Goal: Task Accomplishment & Management: Manage account settings

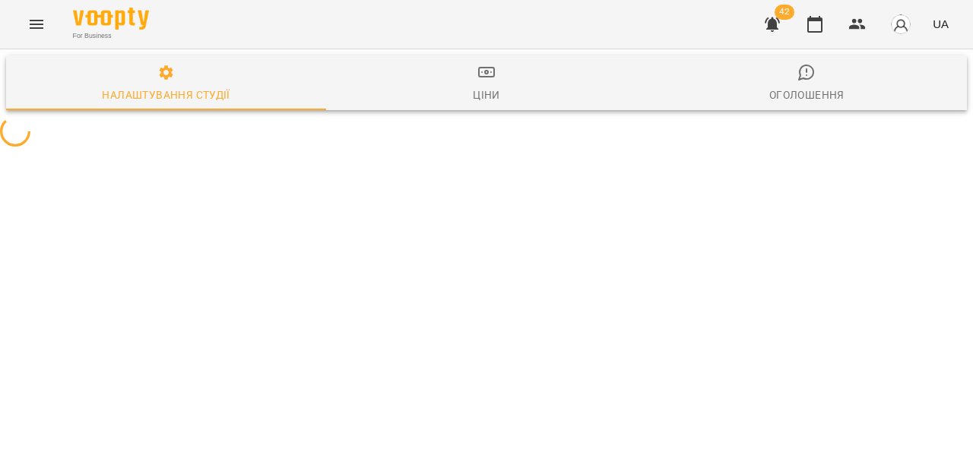
select select "**"
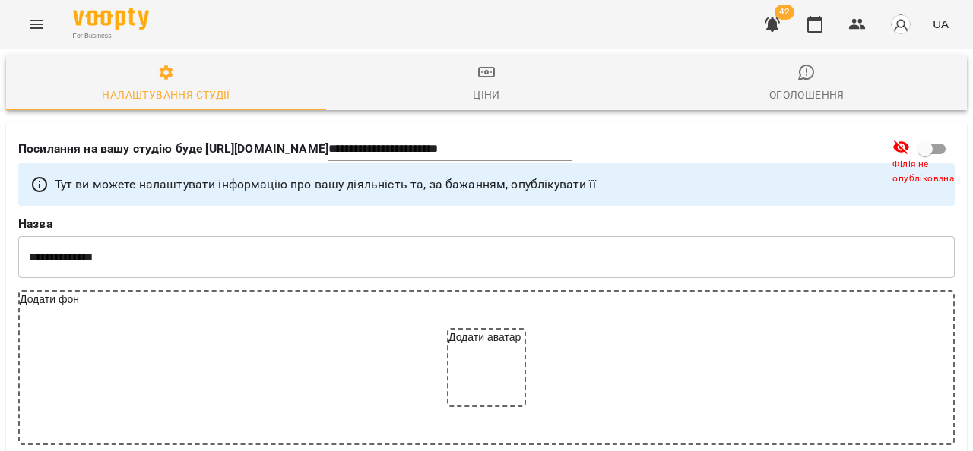
click at [37, 17] on icon "Menu" at bounding box center [36, 24] width 18 height 18
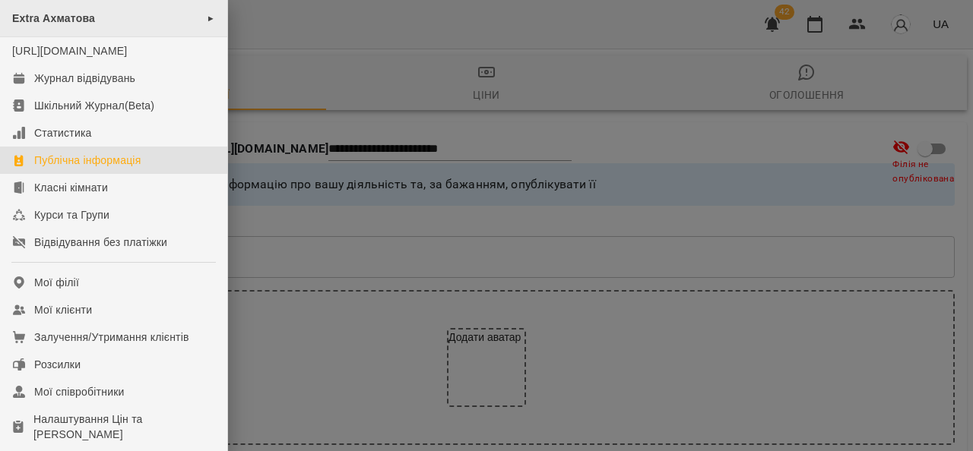
click at [150, 14] on div "Extra Ахматова ►" at bounding box center [113, 18] width 227 height 37
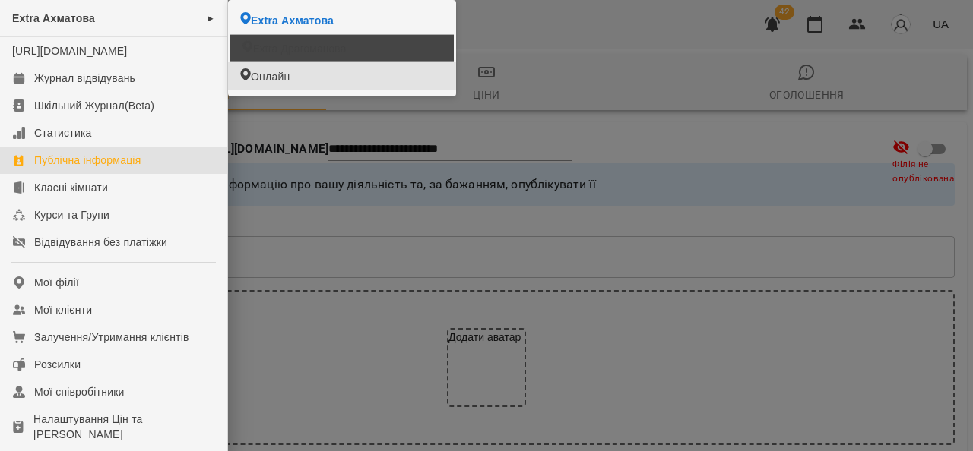
click at [302, 58] on li "Extra Драгоманова" at bounding box center [341, 47] width 223 height 27
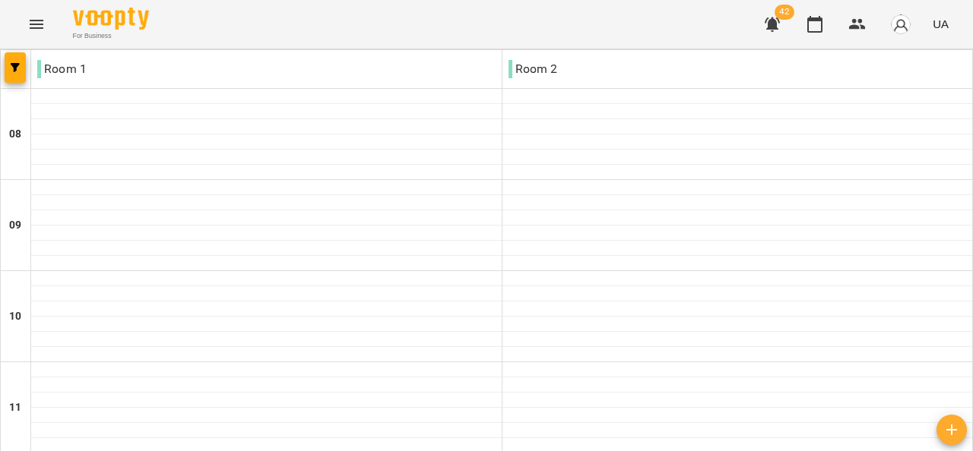
scroll to position [529, 0]
click at [33, 17] on icon "Menu" at bounding box center [36, 24] width 18 height 18
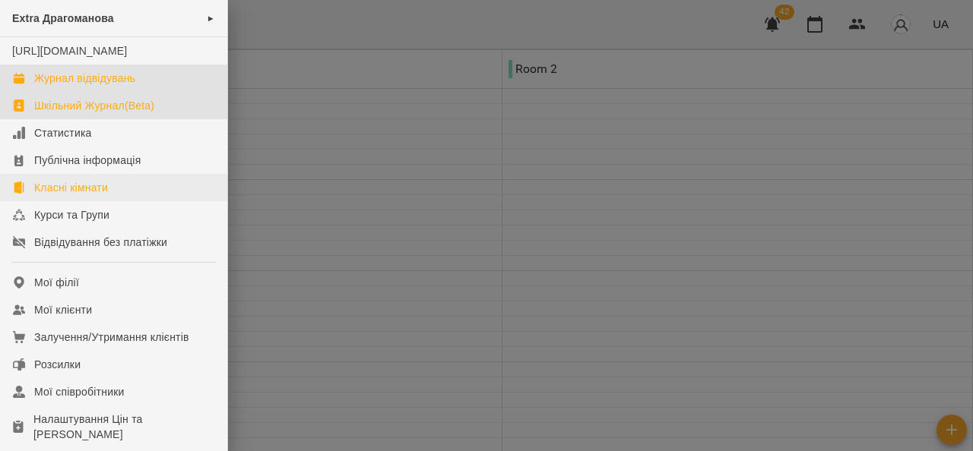
scroll to position [152, 0]
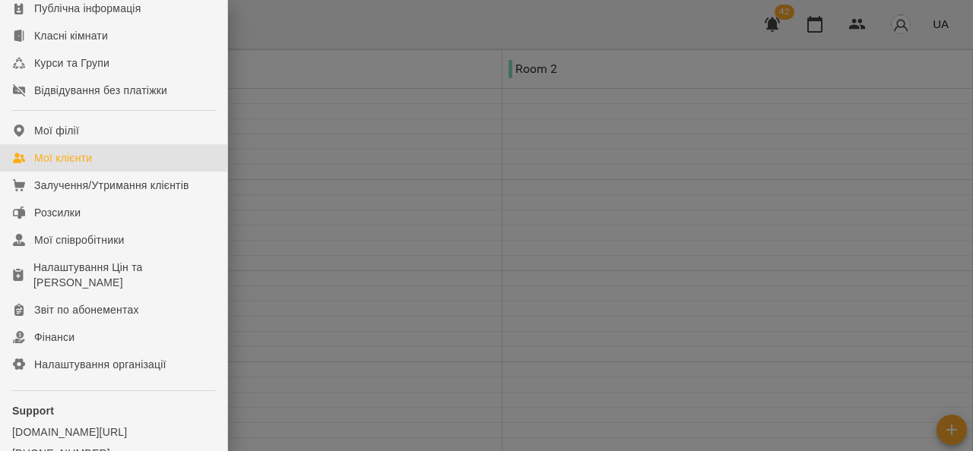
click at [103, 169] on link "Мої клієнти" at bounding box center [113, 157] width 227 height 27
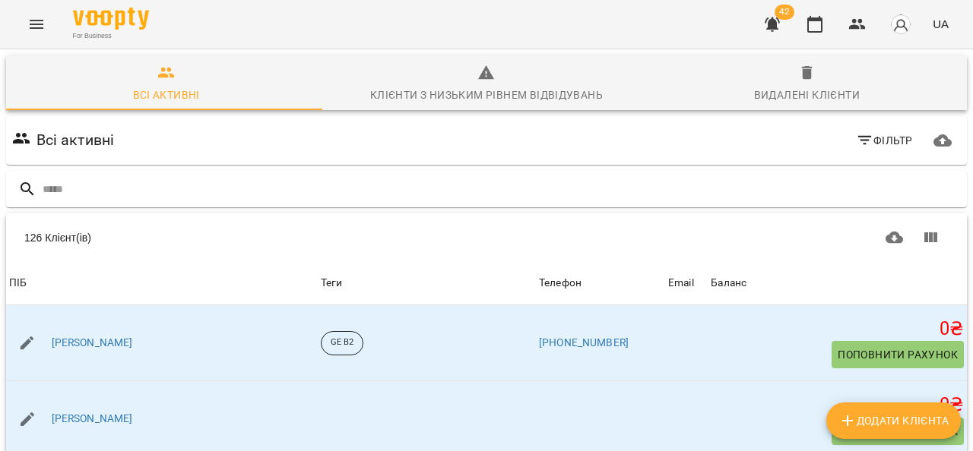
click at [895, 140] on span "Фільтр" at bounding box center [884, 140] width 57 height 18
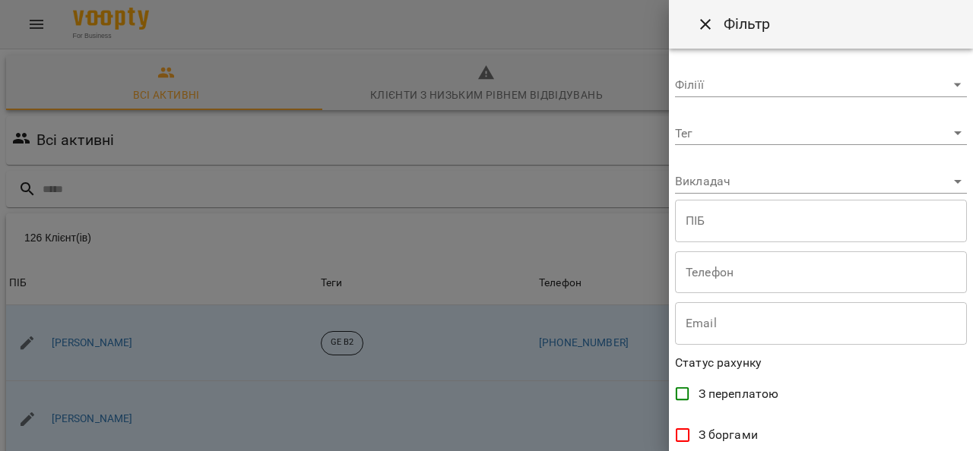
click at [804, 74] on body "For Business 42 UA Всі активні Клієнти з низьким рівнем відвідувань Видалені кл…" at bounding box center [486, 395] width 973 height 791
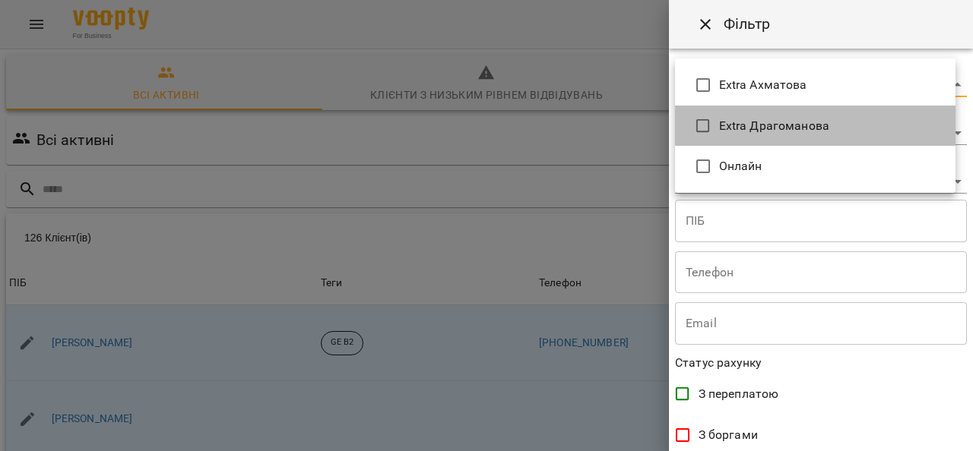
click at [800, 127] on span "Extra Драгоманова" at bounding box center [831, 126] width 224 height 18
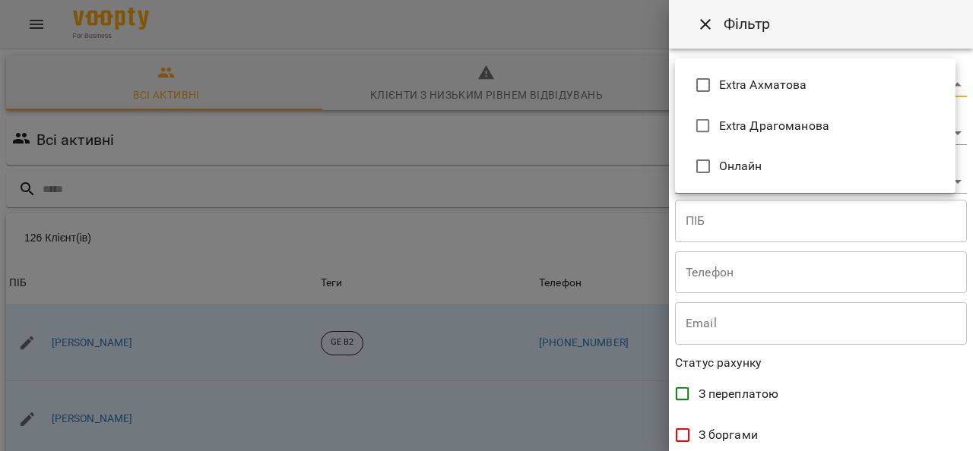
type input "**********"
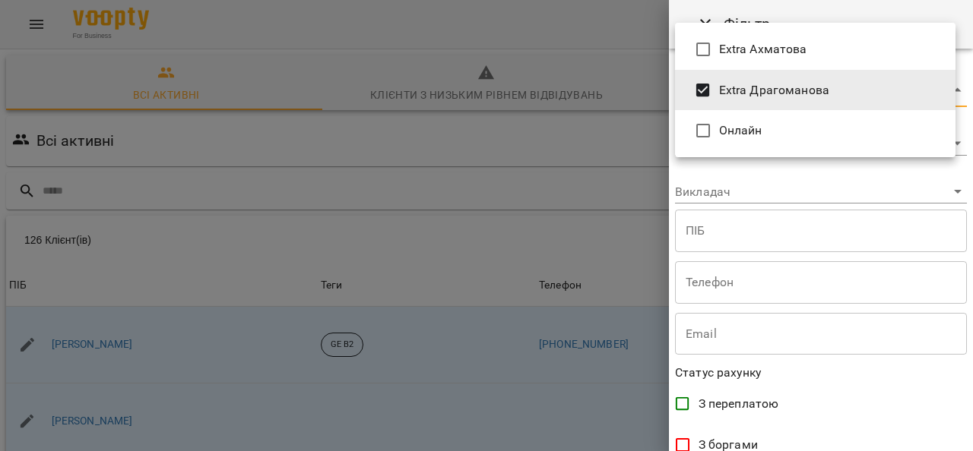
click at [959, 312] on div at bounding box center [486, 225] width 973 height 451
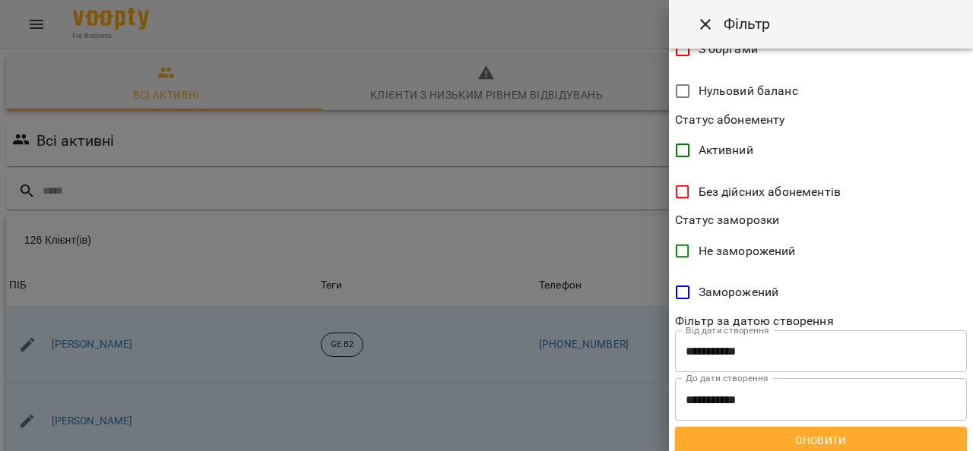
scroll to position [405, 0]
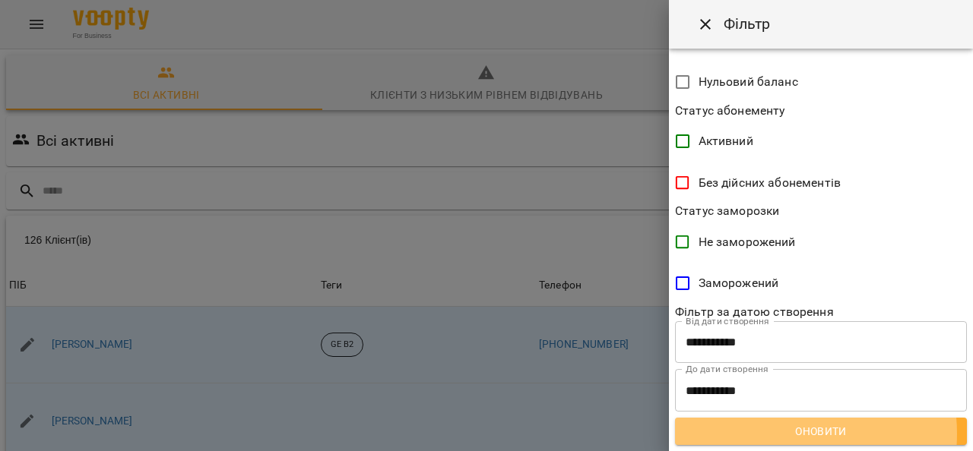
click at [777, 433] on span "Оновити" at bounding box center [821, 432] width 268 height 18
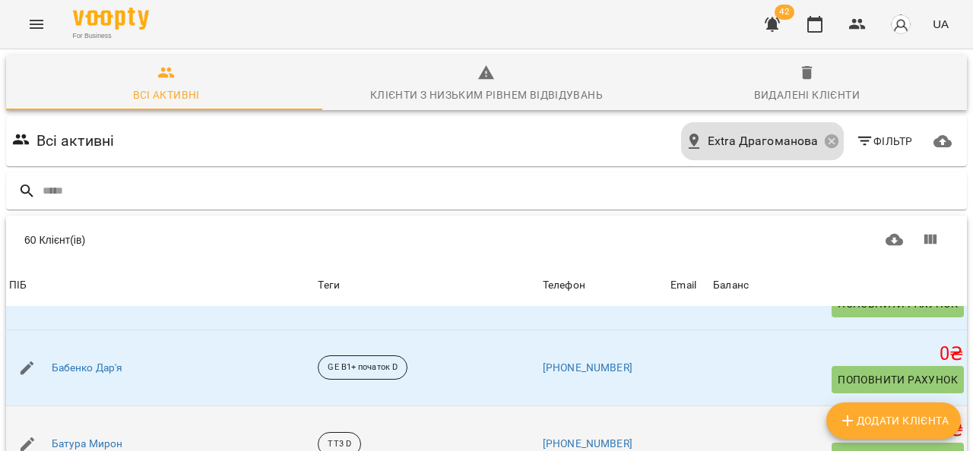
scroll to position [76, 0]
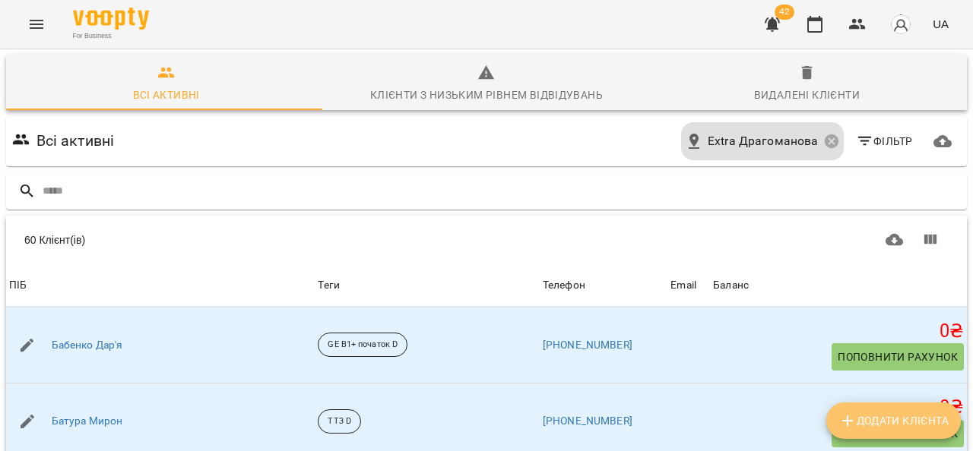
click at [882, 413] on span "Додати клієнта" at bounding box center [893, 421] width 110 height 18
select select "**"
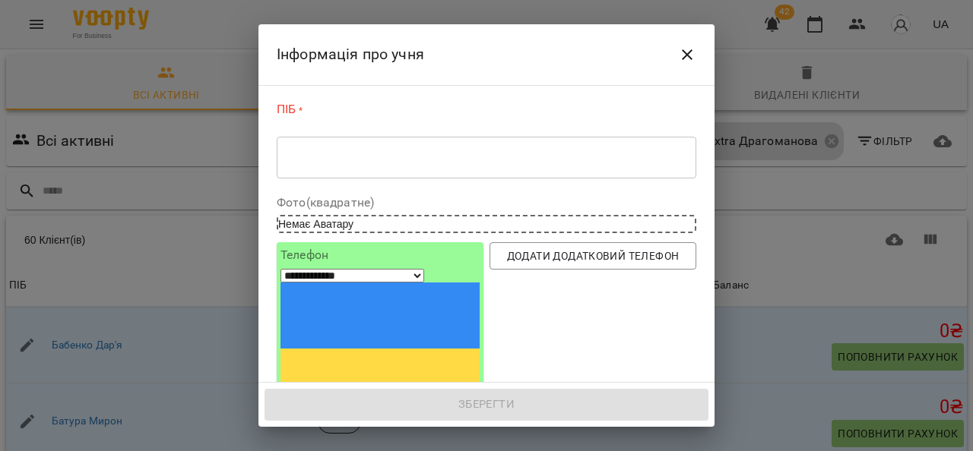
click at [384, 148] on div "* ​" at bounding box center [487, 157] width 420 height 43
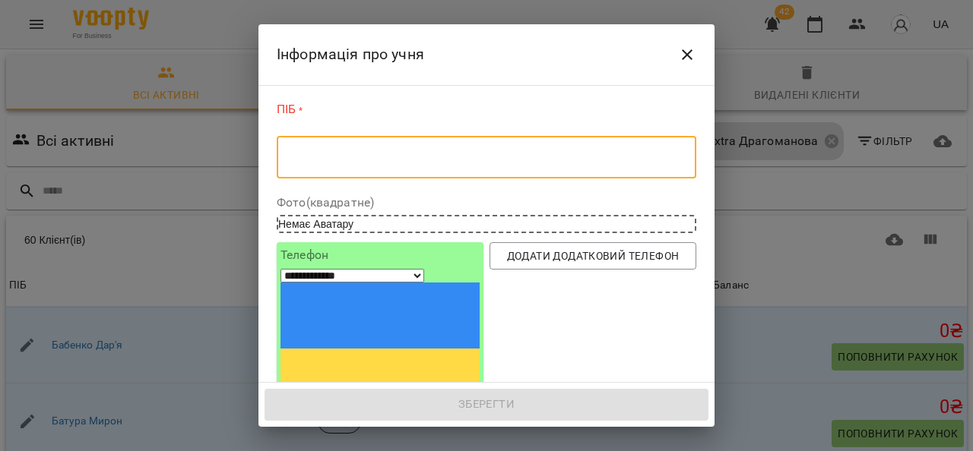
type textarea "*"
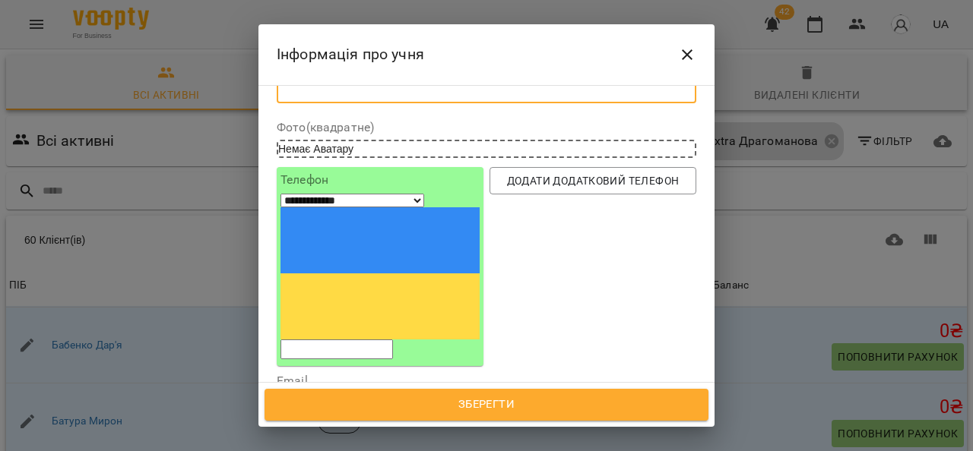
scroll to position [152, 0]
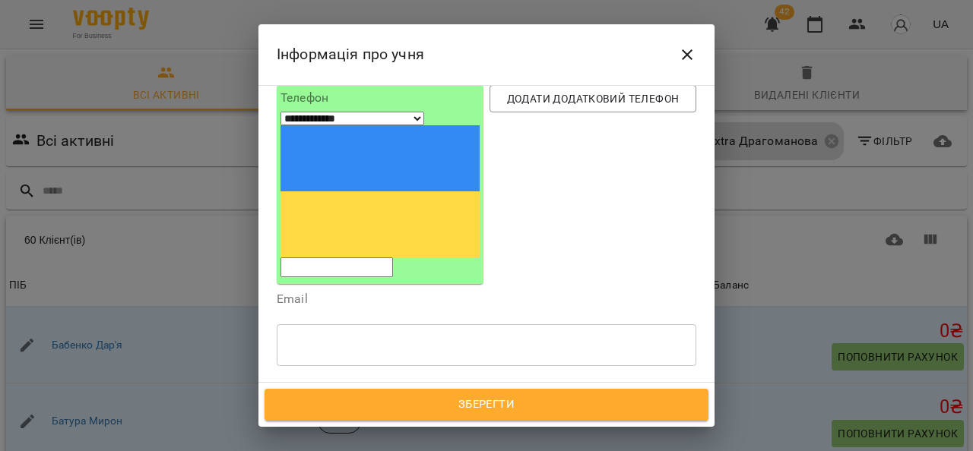
type textarea "**********"
paste input "**********"
type input "**********"
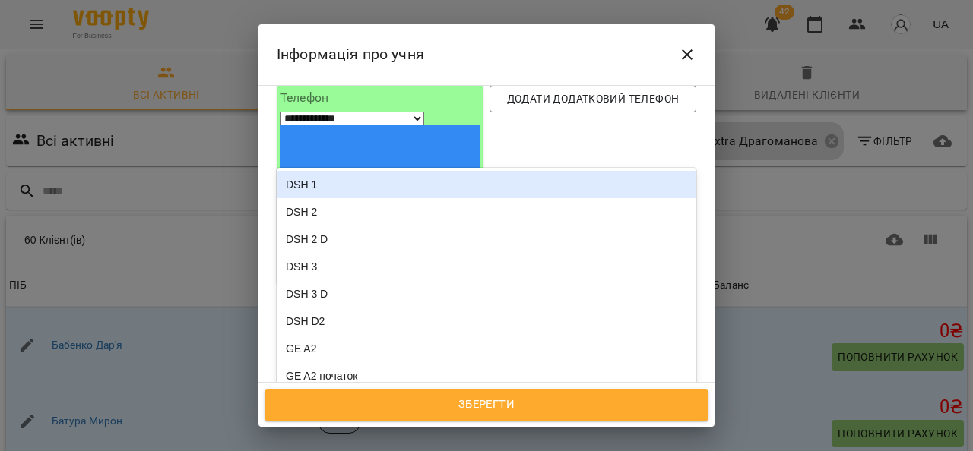
click at [394, 409] on div "Надрукуйте або оберіть..." at bounding box center [348, 416] width 127 height 15
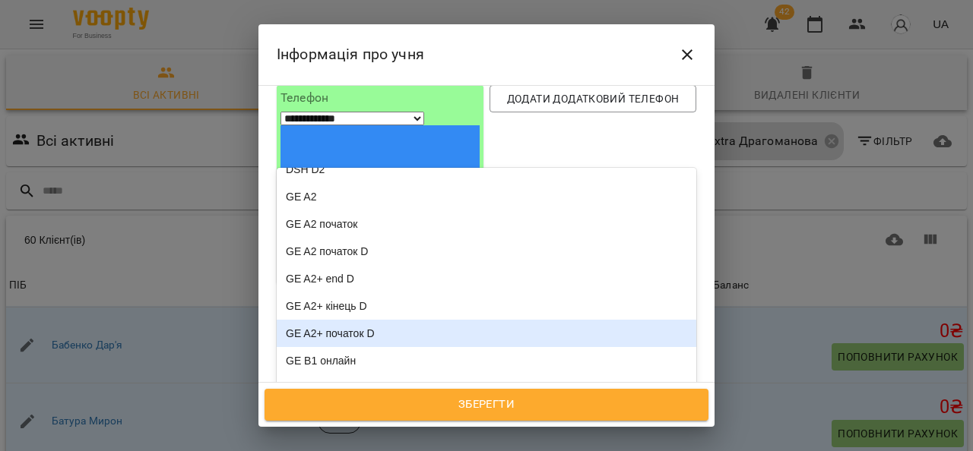
click at [397, 320] on div "GE A2+ початок D" at bounding box center [487, 333] width 420 height 27
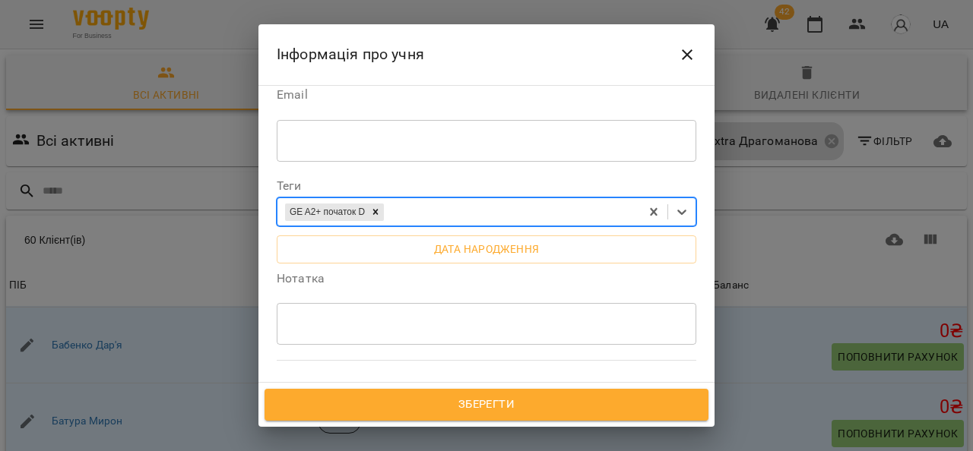
scroll to position [380, 0]
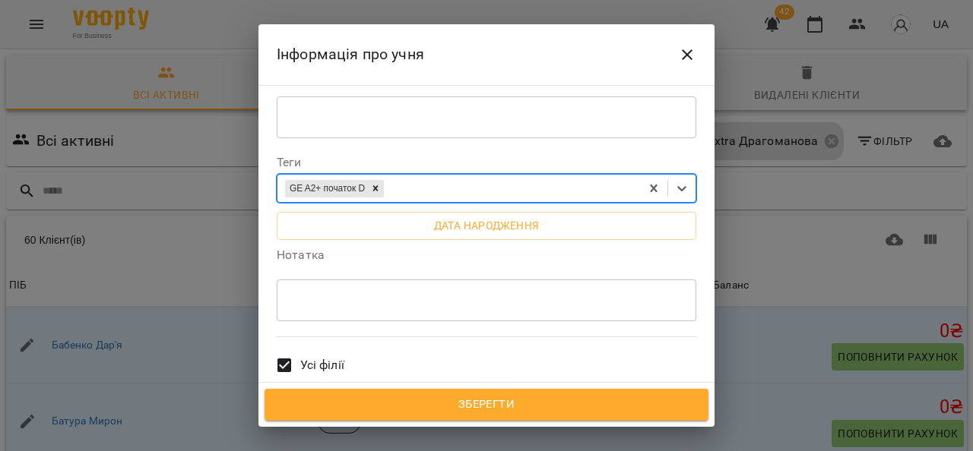
click at [332, 356] on span "Усі філії" at bounding box center [322, 365] width 44 height 18
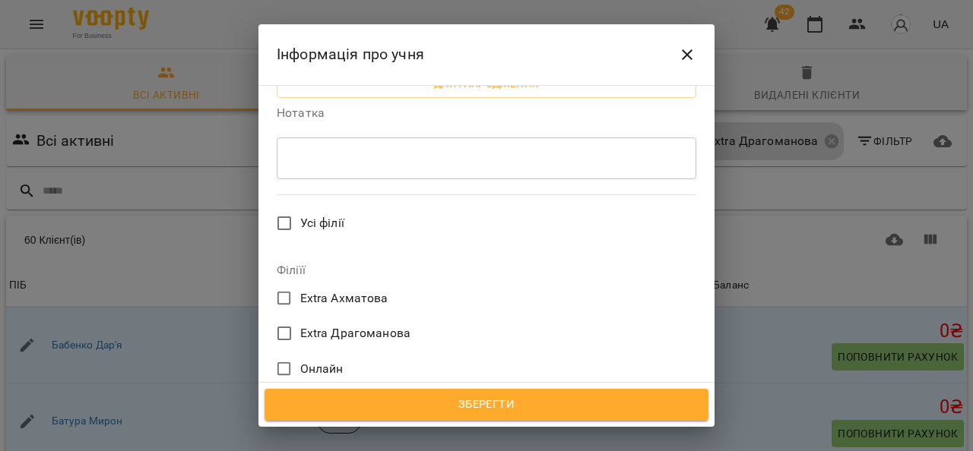
scroll to position [532, 0]
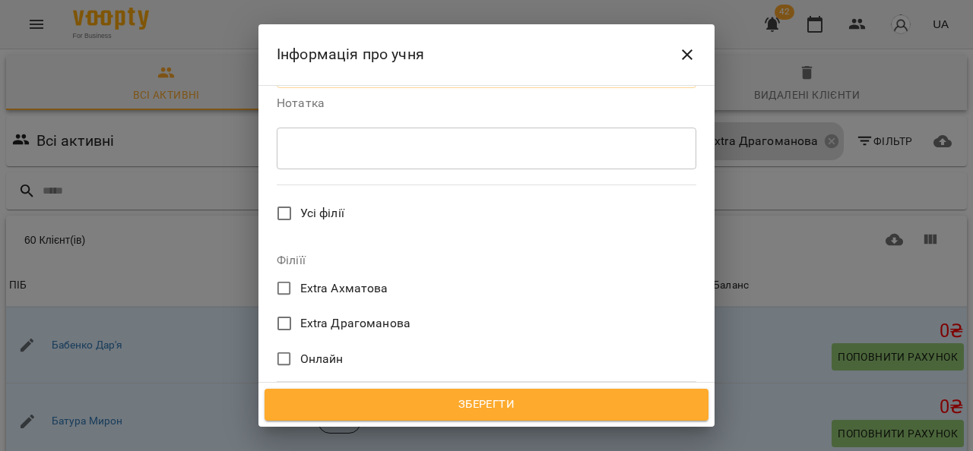
click at [383, 315] on span "Extra Драгоманова" at bounding box center [355, 324] width 111 height 18
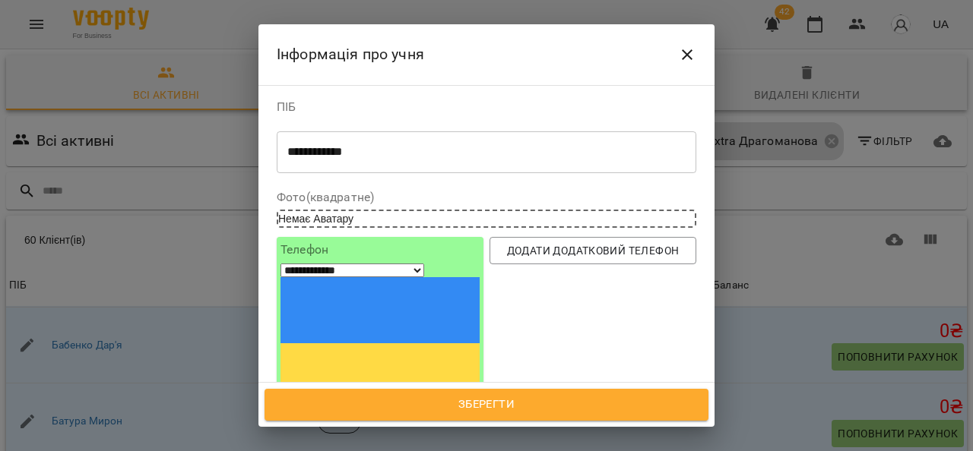
scroll to position [228, 0]
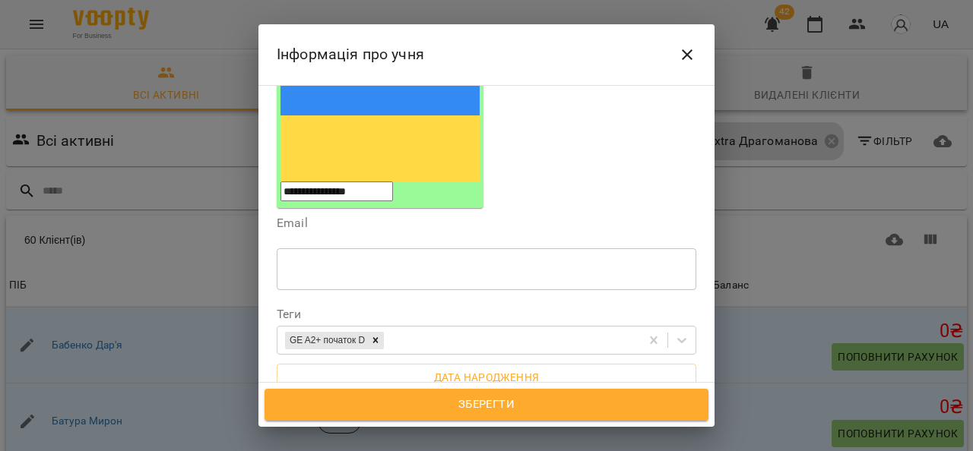
click at [499, 402] on span "Зберегти" at bounding box center [486, 405] width 410 height 20
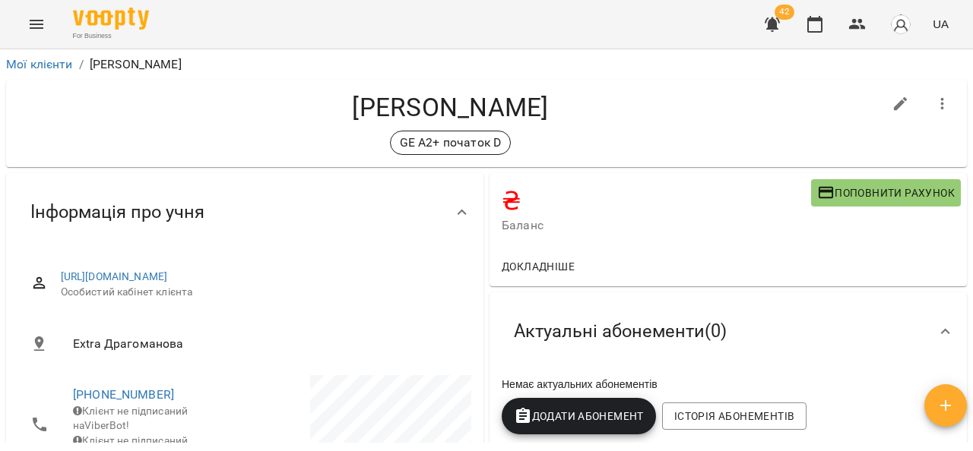
click at [33, 25] on icon "Menu" at bounding box center [36, 24] width 18 height 18
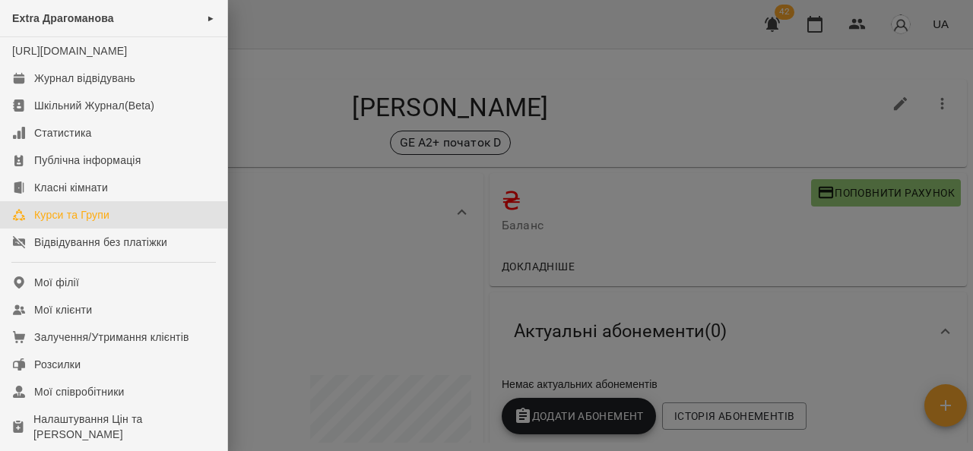
click at [73, 223] on div "Курси та Групи" at bounding box center [71, 214] width 75 height 15
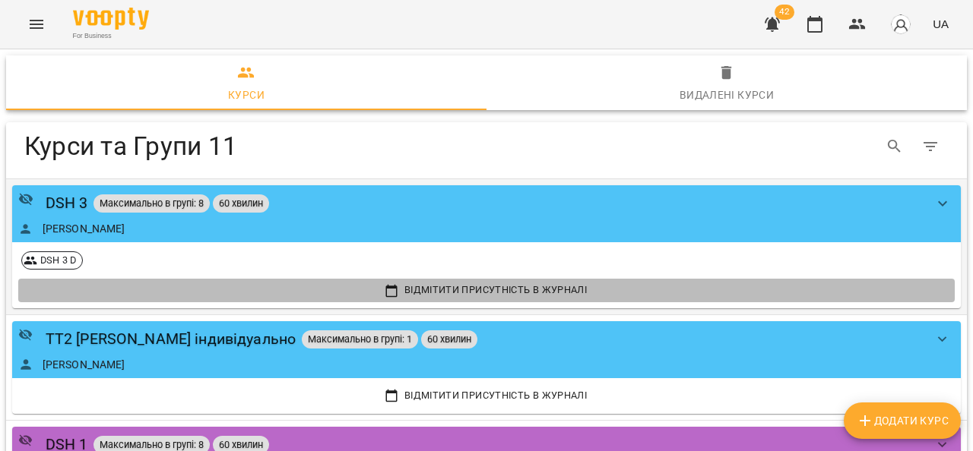
click at [553, 284] on span "Відмітити присутність в Журналі" at bounding box center [486, 290] width 929 height 17
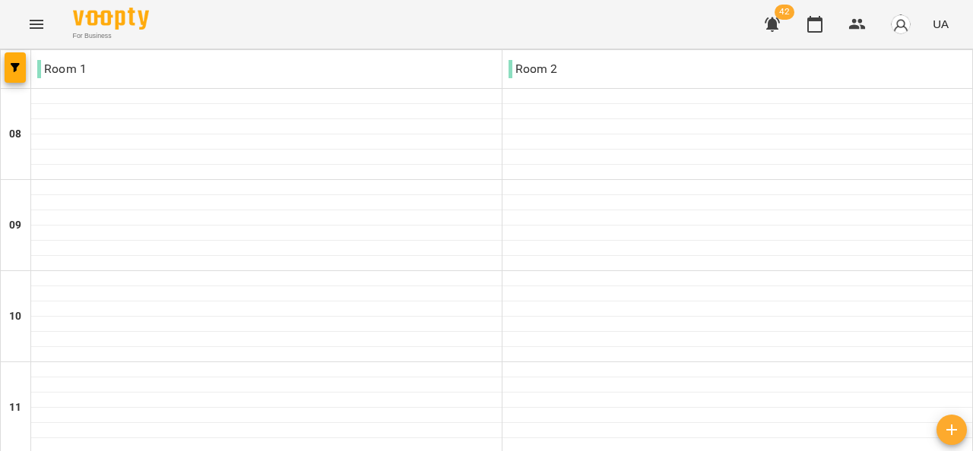
scroll to position [608, 0]
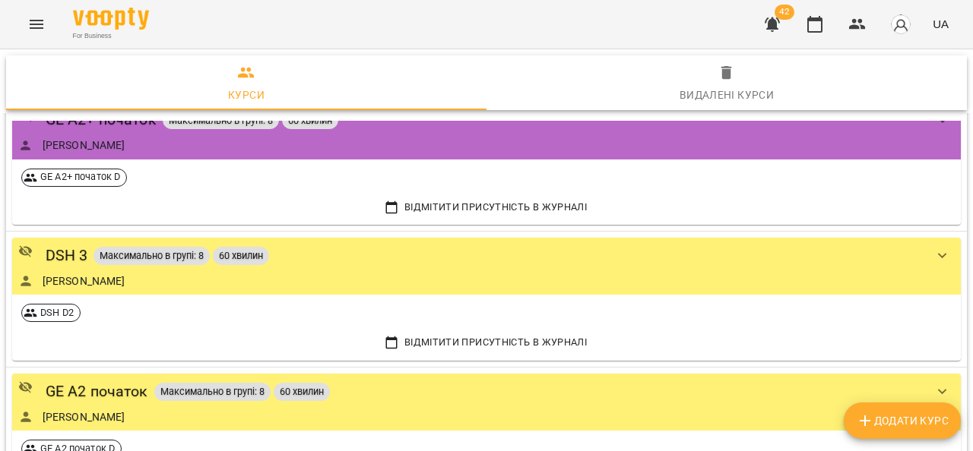
scroll to position [445, 0]
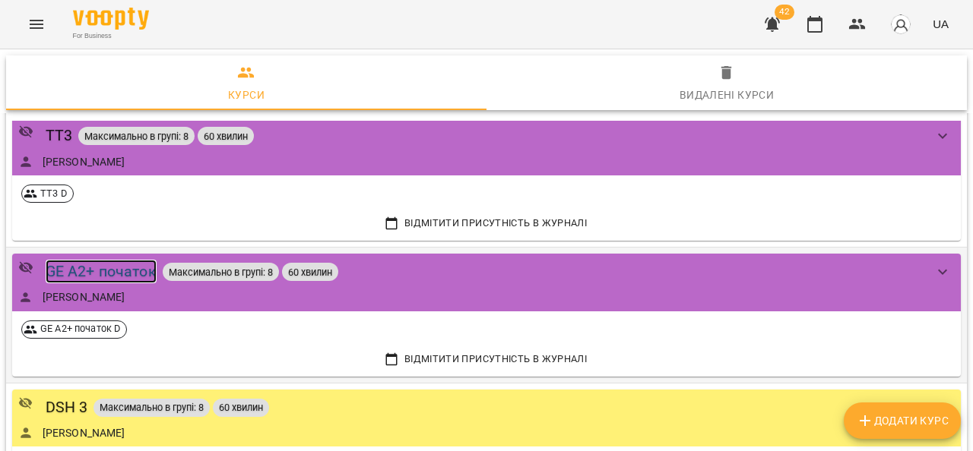
click at [137, 262] on div "GE A2+ початок" at bounding box center [101, 272] width 111 height 24
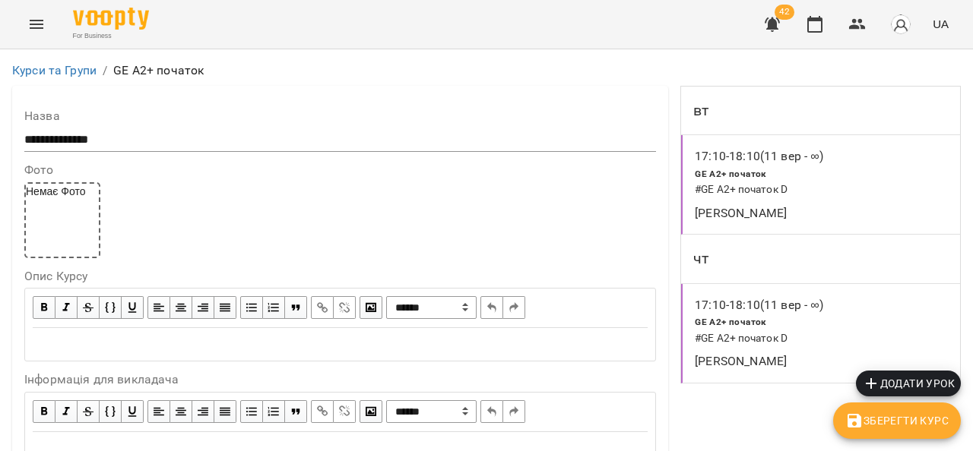
scroll to position [1326, 0]
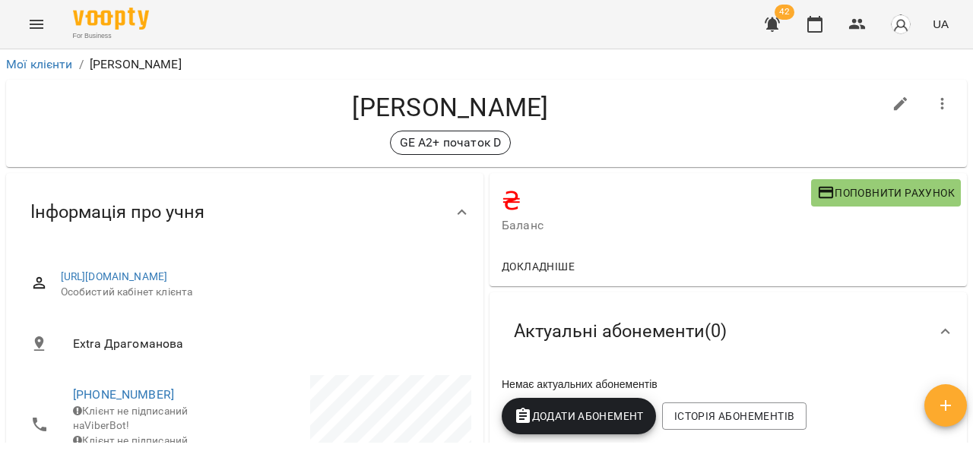
click at [824, 192] on span "Поповнити рахунок" at bounding box center [886, 193] width 138 height 18
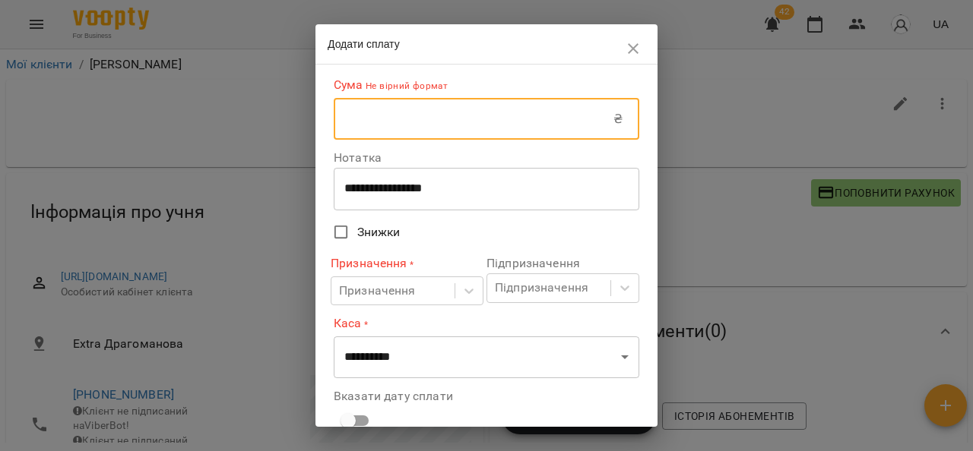
click at [407, 115] on input "text" at bounding box center [474, 119] width 280 height 43
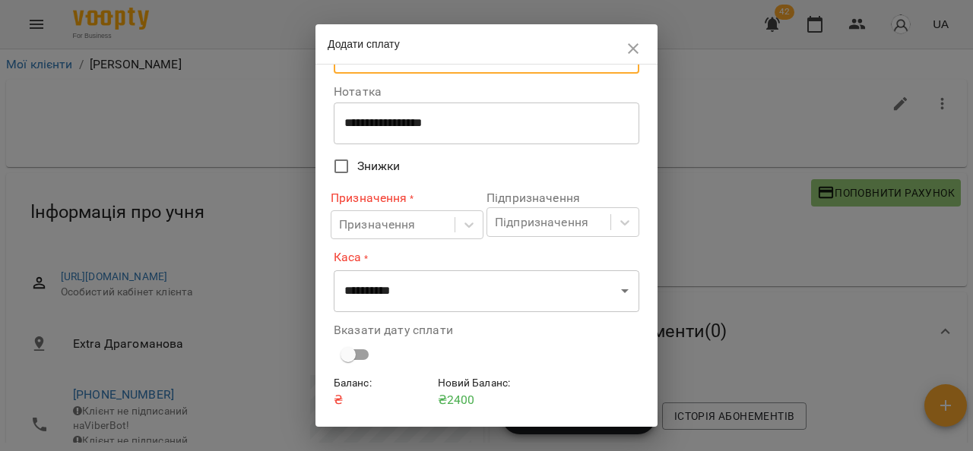
scroll to position [76, 0]
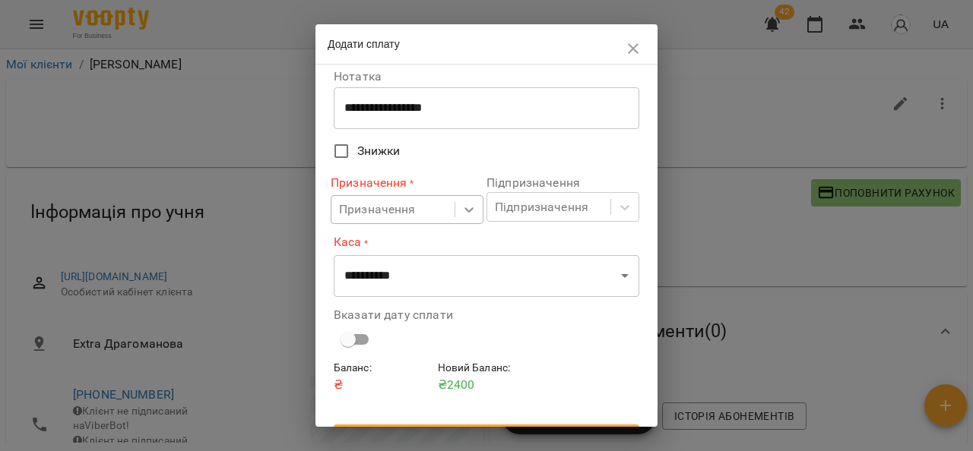
type input "****"
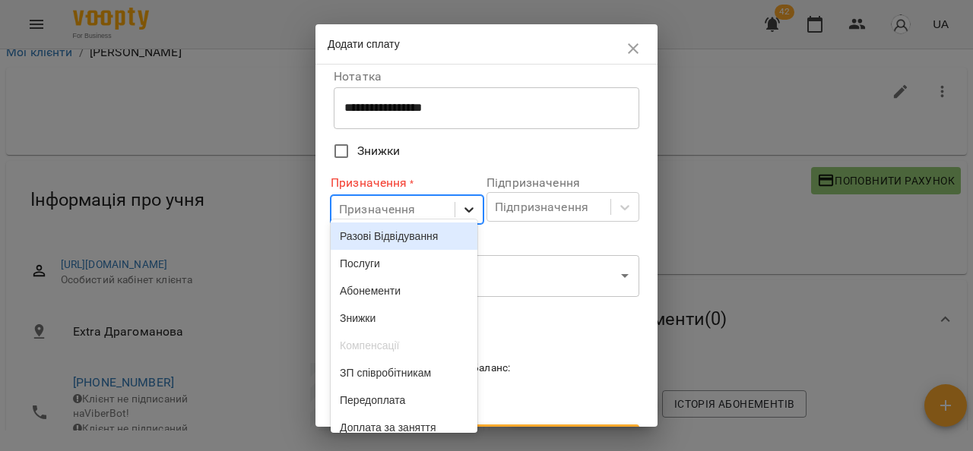
click at [461, 210] on icon at bounding box center [468, 209] width 15 height 15
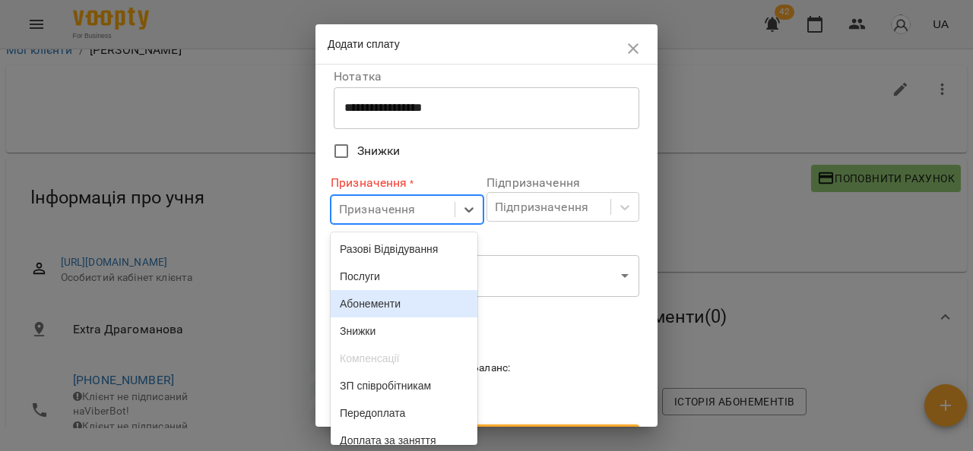
click at [429, 299] on div "Абонементи" at bounding box center [404, 303] width 147 height 27
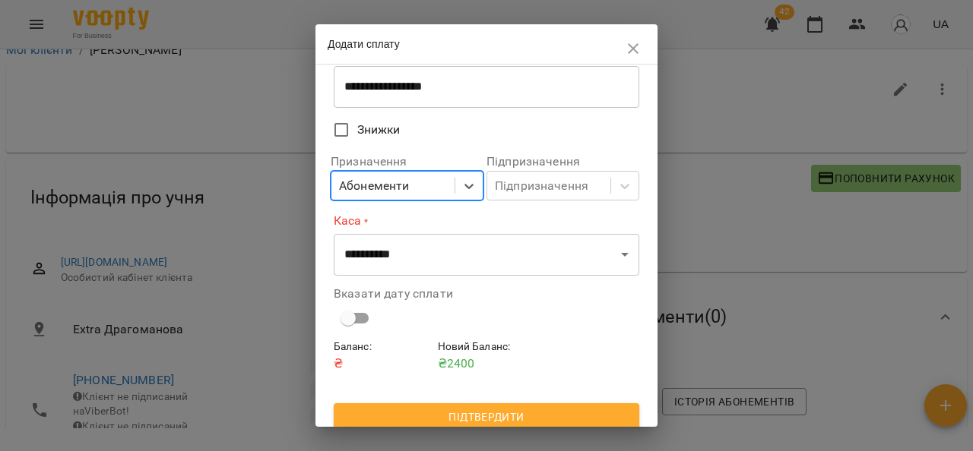
scroll to position [109, 0]
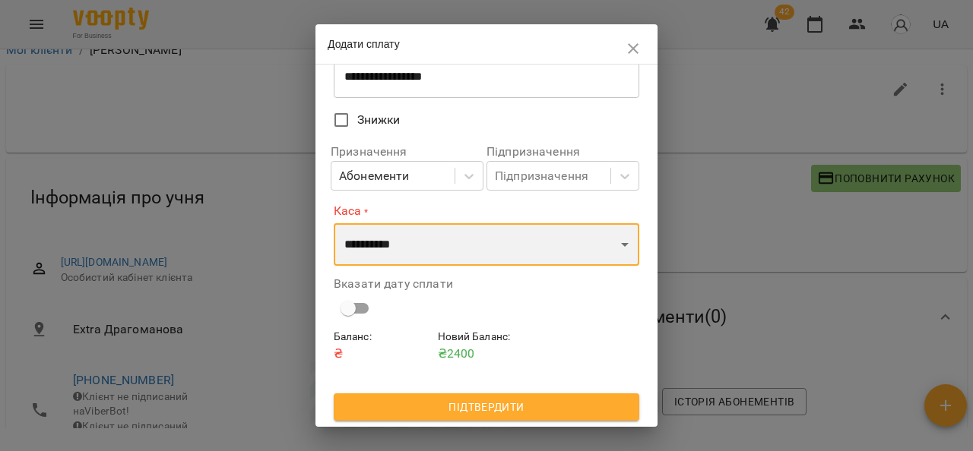
click at [435, 249] on select "**********" at bounding box center [487, 244] width 306 height 43
select select "****"
click at [334, 223] on select "**********" at bounding box center [487, 244] width 306 height 43
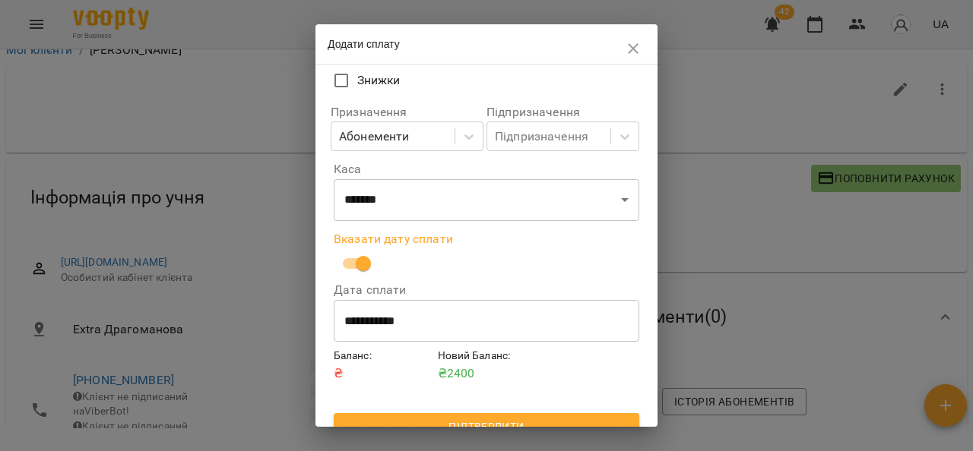
scroll to position [167, 0]
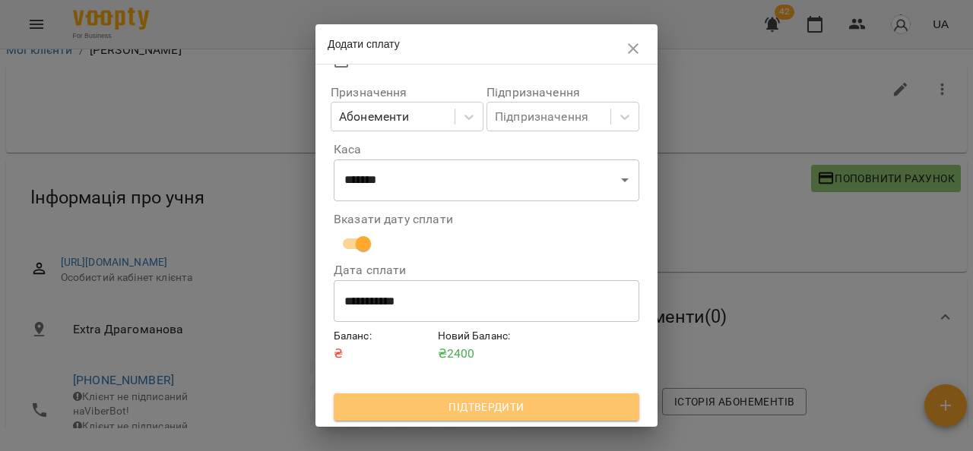
click at [496, 411] on span "Підтвердити" at bounding box center [486, 407] width 281 height 18
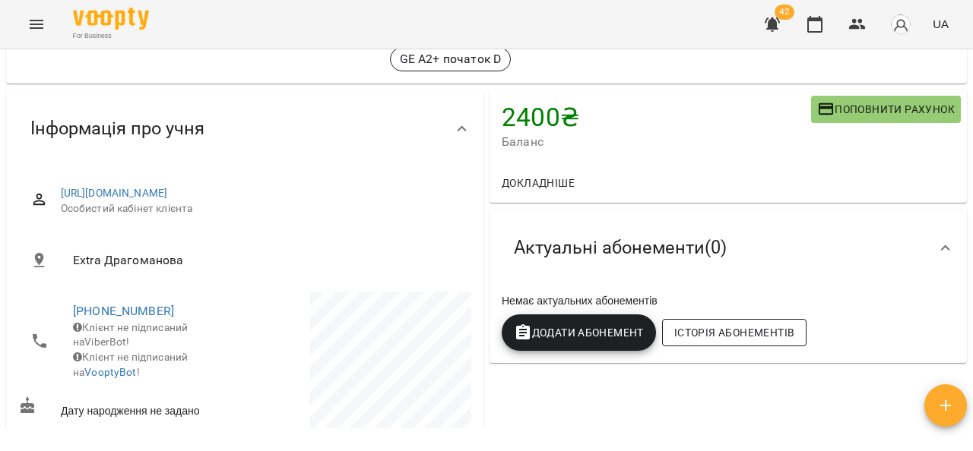
scroll to position [152, 0]
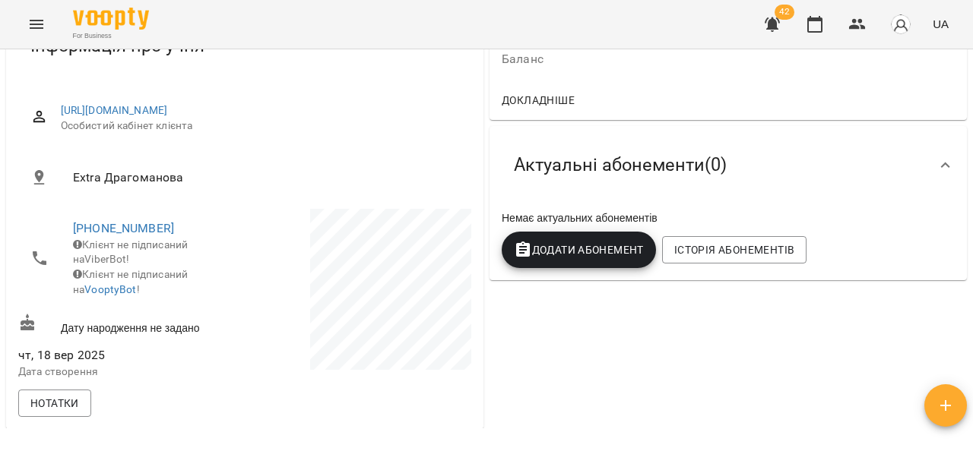
click at [547, 245] on span "Додати Абонемент" at bounding box center [579, 250] width 130 height 18
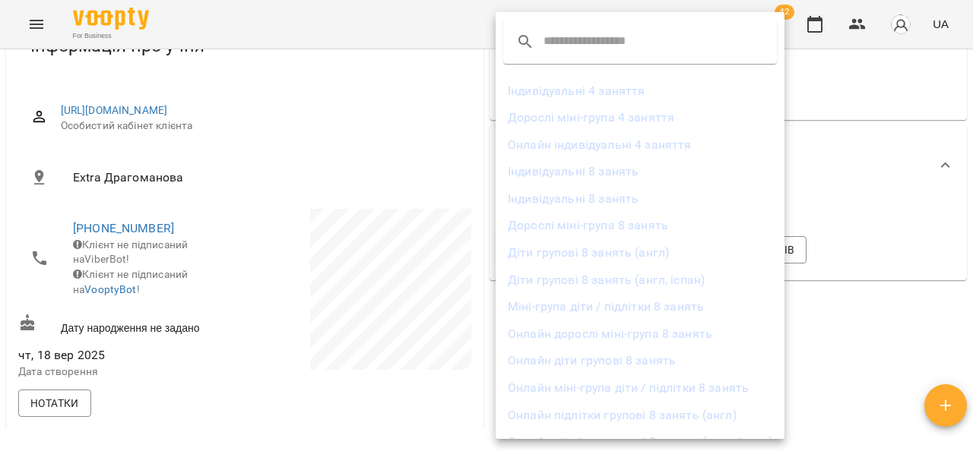
click at [688, 277] on li "Діти групові 8 занять (англ, іспан)" at bounding box center [640, 280] width 289 height 27
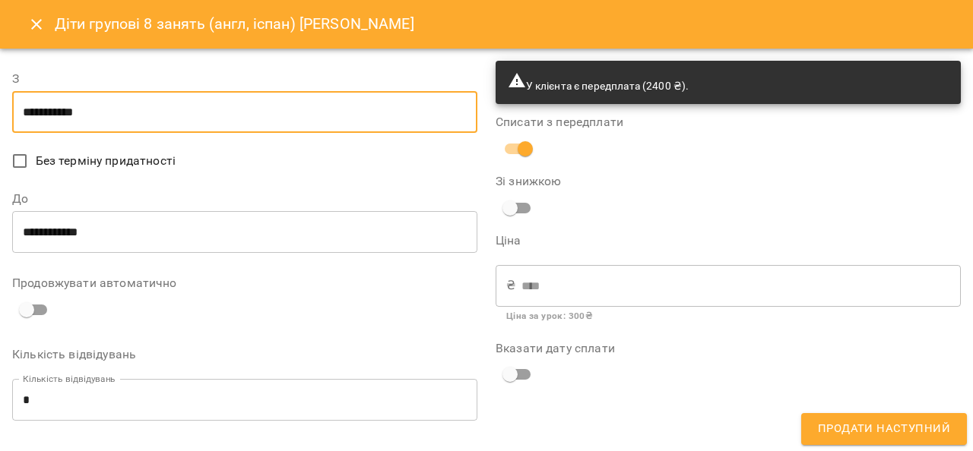
click at [29, 116] on input "**********" at bounding box center [244, 112] width 465 height 43
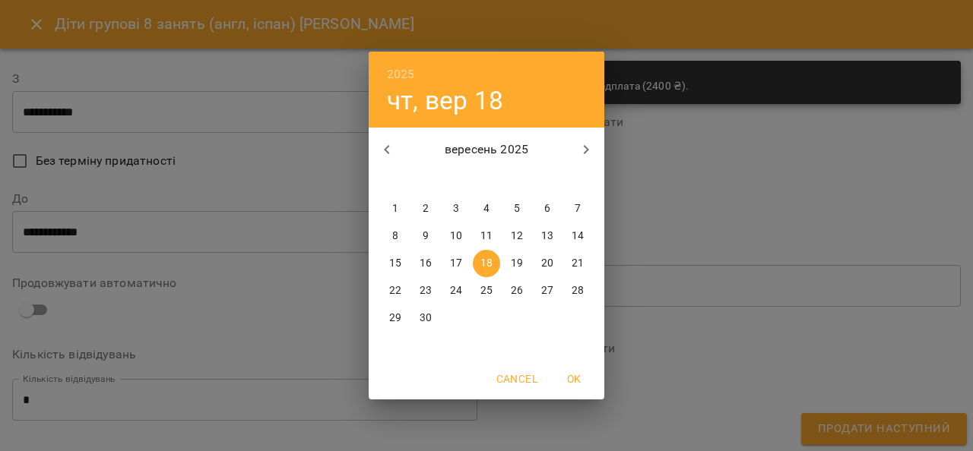
click at [429, 260] on p "16" at bounding box center [426, 263] width 12 height 15
type input "**********"
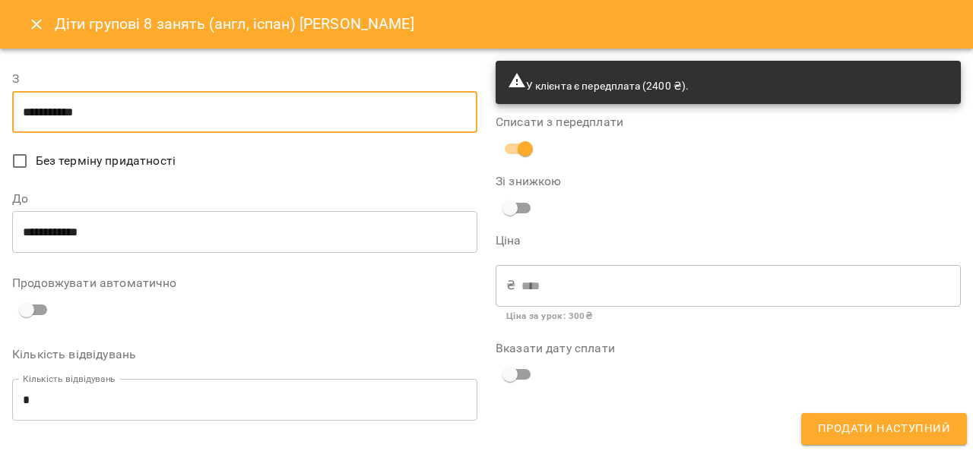
click at [903, 422] on span "Продати наступний" at bounding box center [884, 430] width 132 height 20
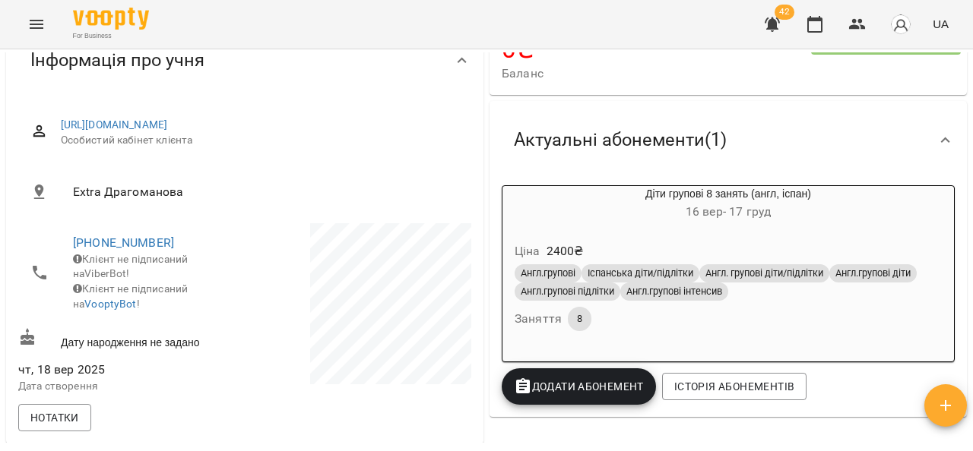
scroll to position [0, 0]
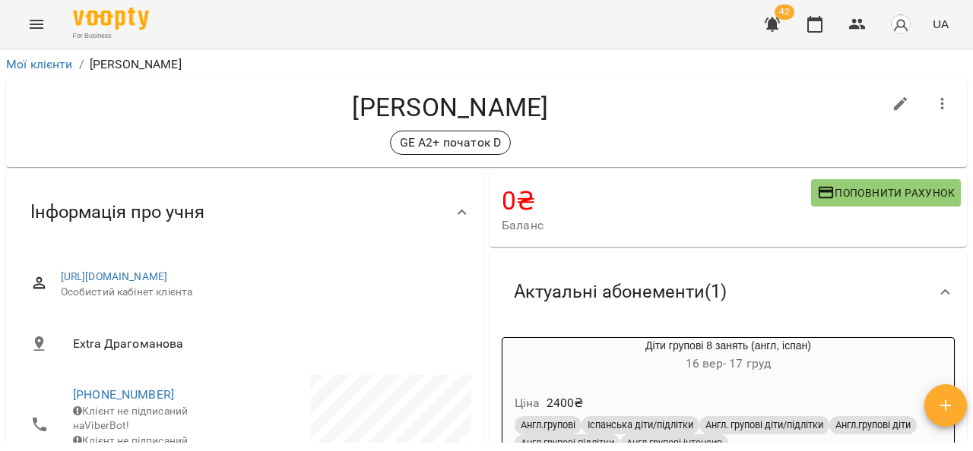
click at [35, 27] on icon "Menu" at bounding box center [36, 24] width 18 height 18
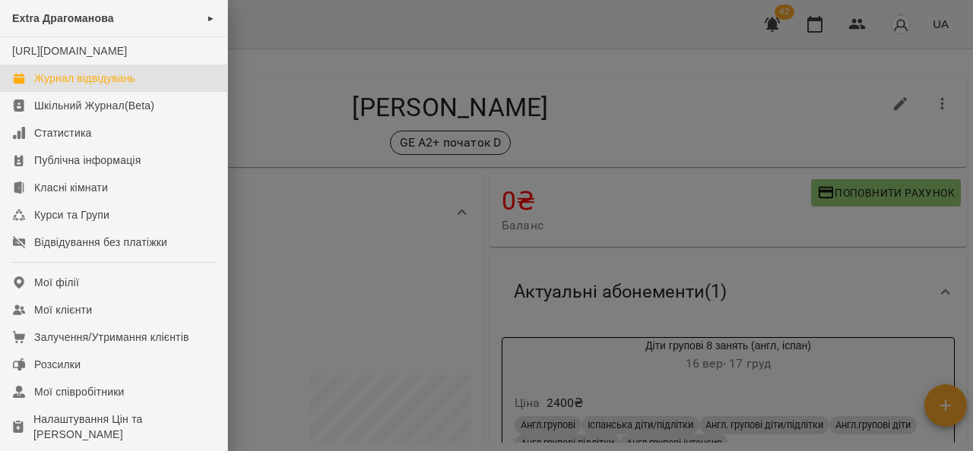
click at [74, 86] on div "Журнал відвідувань" at bounding box center [84, 78] width 101 height 15
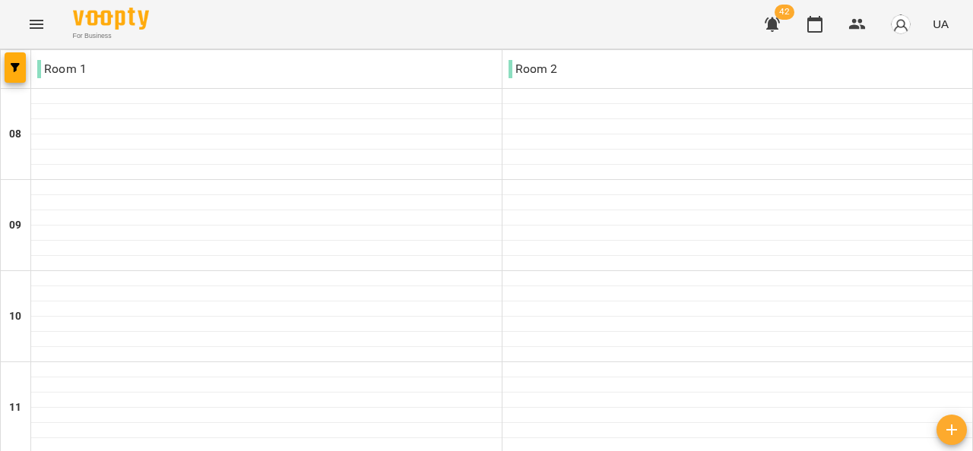
scroll to position [76, 0]
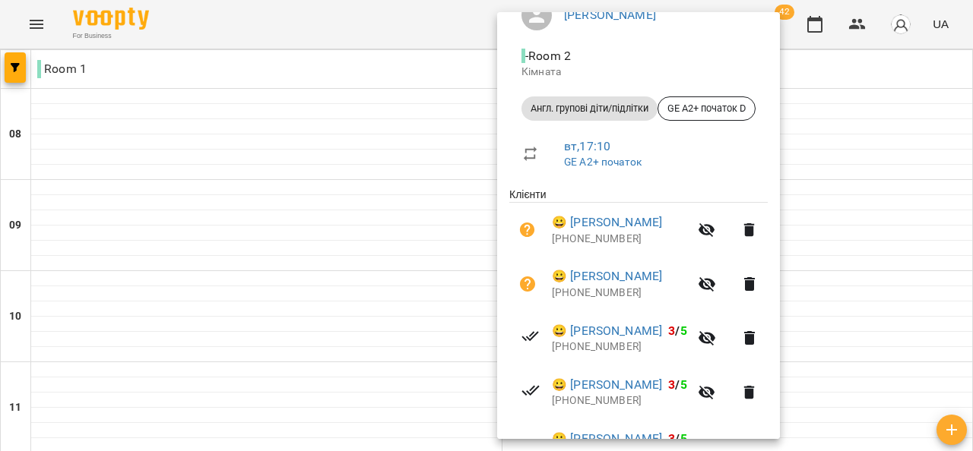
scroll to position [119, 0]
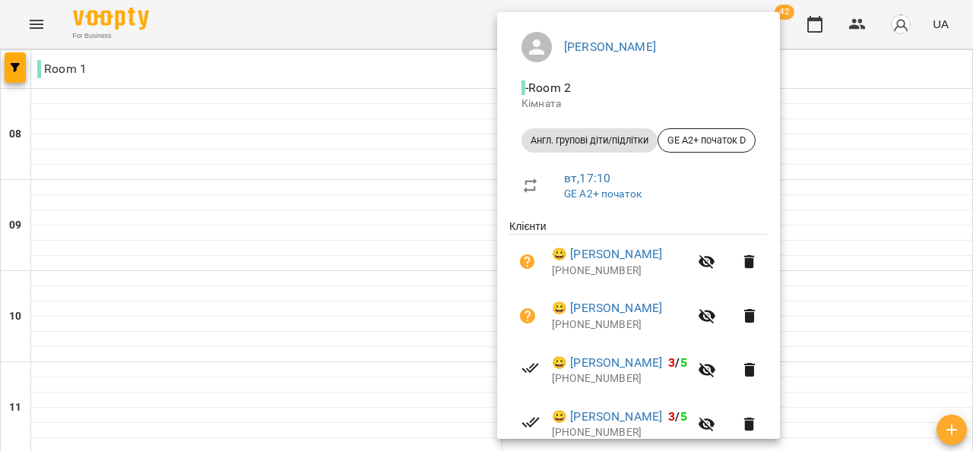
click at [534, 185] on icon at bounding box center [530, 186] width 18 height 18
click at [532, 183] on icon at bounding box center [530, 186] width 18 height 18
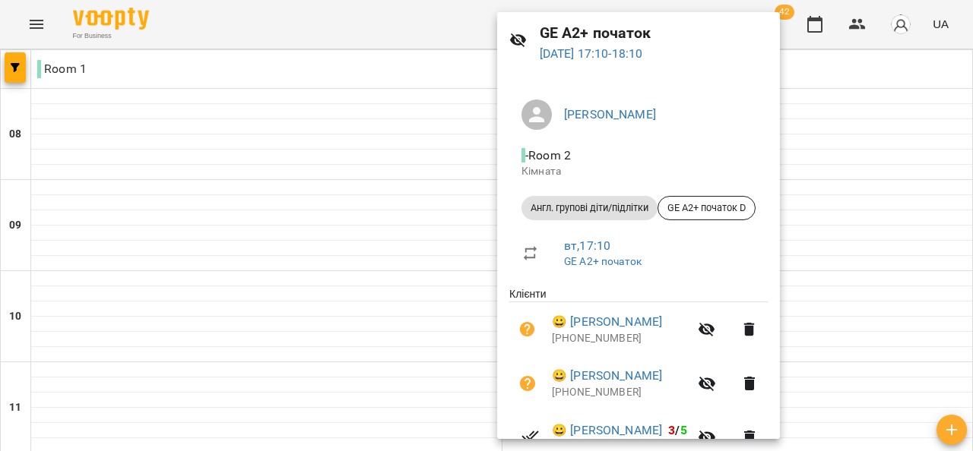
scroll to position [43, 0]
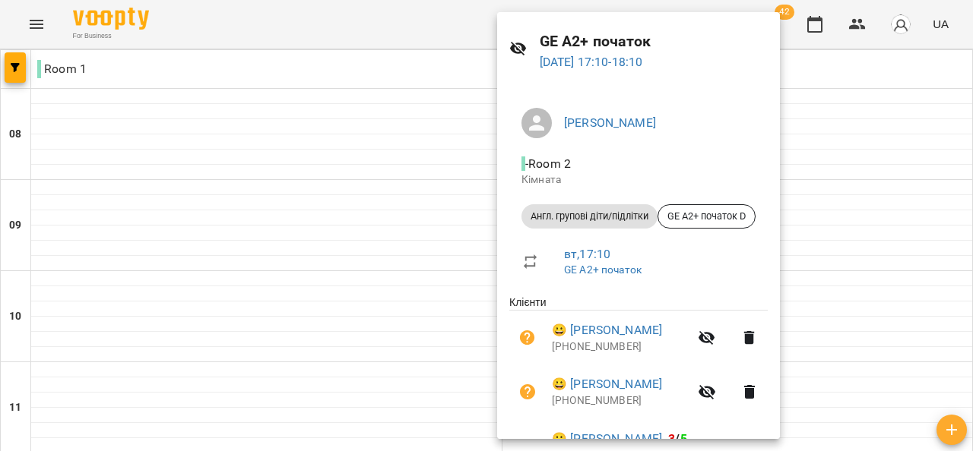
click at [316, 59] on div at bounding box center [486, 225] width 973 height 451
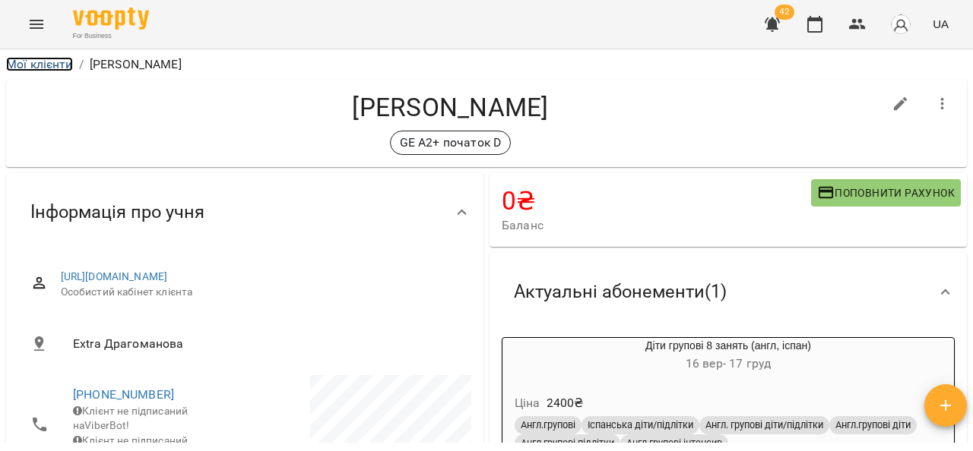
click at [59, 67] on link "Мої клієнти" at bounding box center [39, 64] width 67 height 14
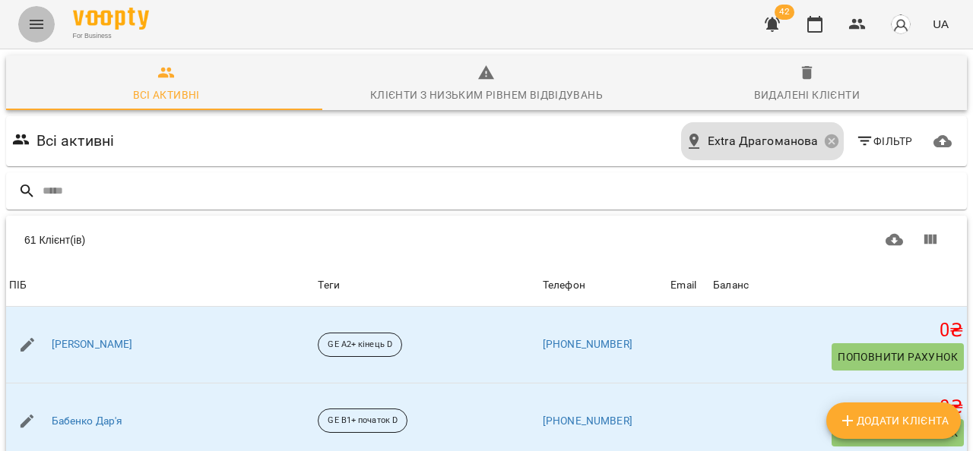
click at [46, 25] on button "Menu" at bounding box center [36, 24] width 36 height 36
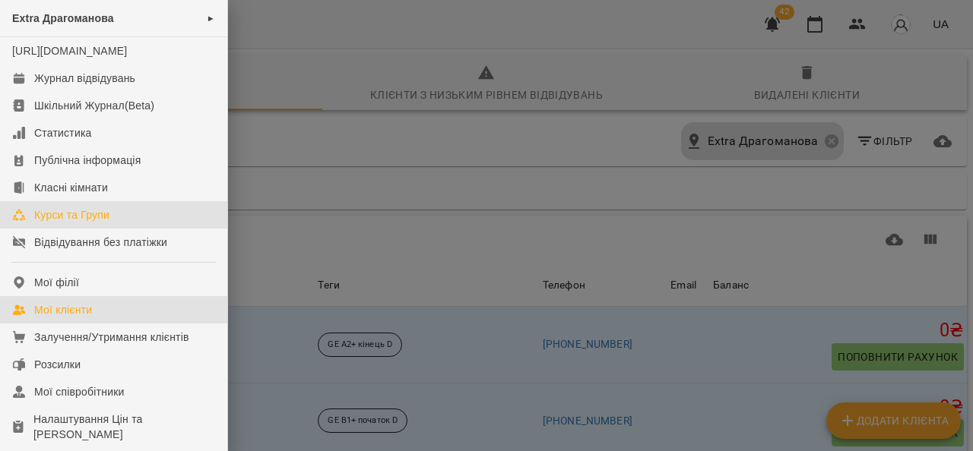
click at [106, 223] on div "Курси та Групи" at bounding box center [71, 214] width 75 height 15
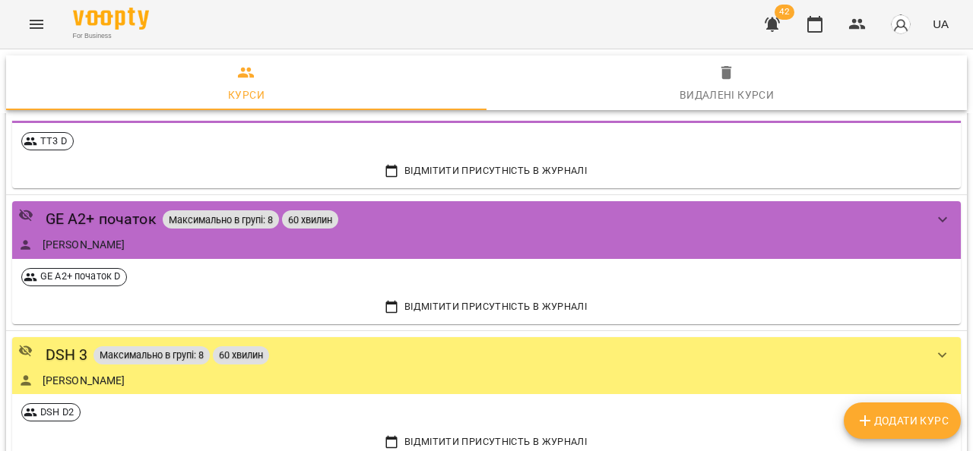
scroll to position [532, 0]
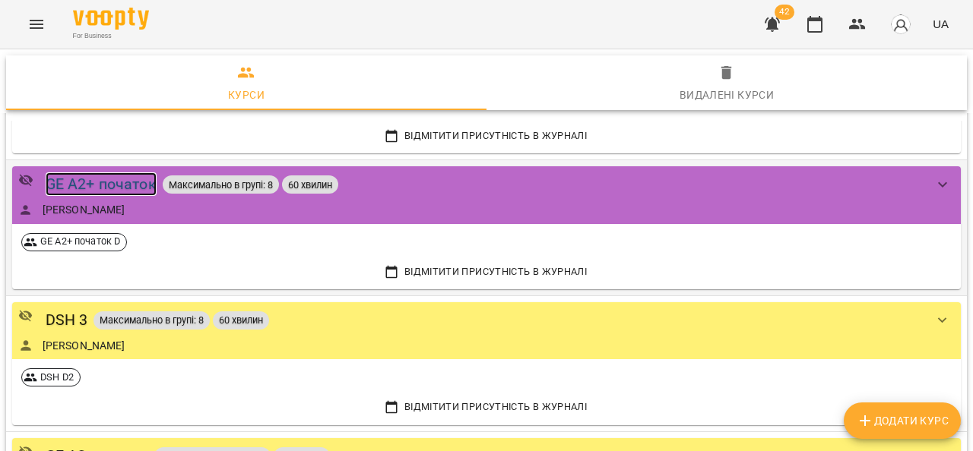
click at [122, 183] on div "GE A2+ початок" at bounding box center [101, 185] width 111 height 24
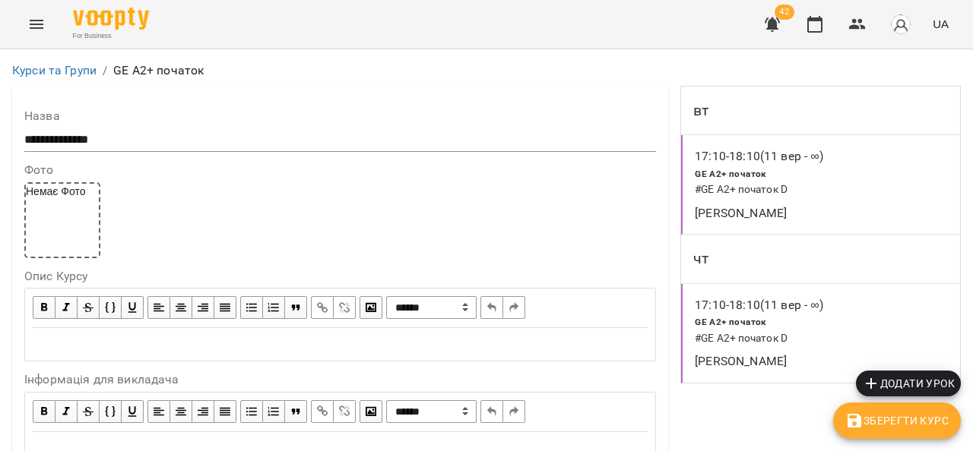
scroll to position [912, 0]
click at [893, 378] on span "Додати урок" at bounding box center [908, 384] width 93 height 18
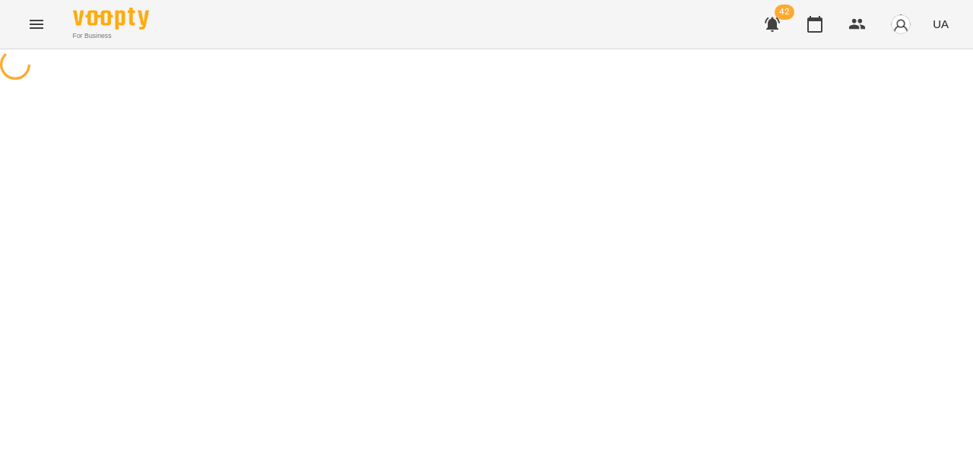
select select "**********"
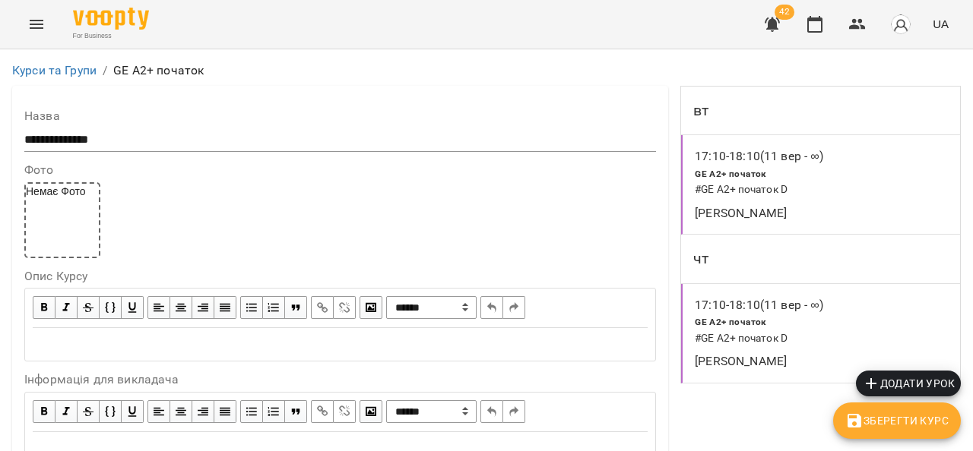
scroll to position [1520, 0]
click at [907, 424] on span "Зберегти Курс" at bounding box center [896, 421] width 103 height 18
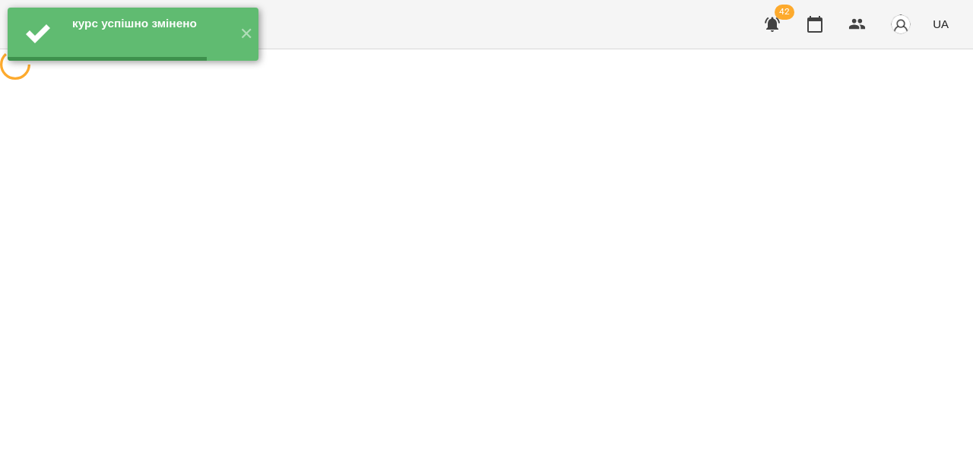
scroll to position [0, 0]
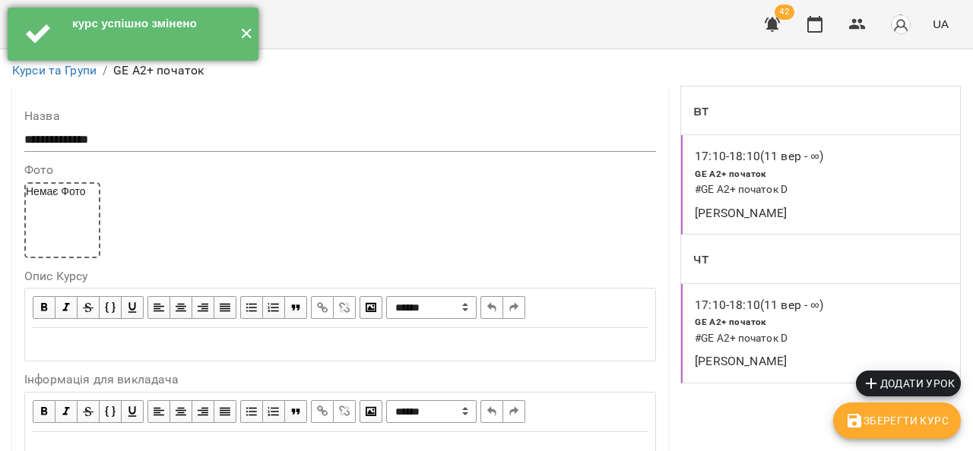
click at [246, 31] on button "✕" at bounding box center [245, 34] width 25 height 53
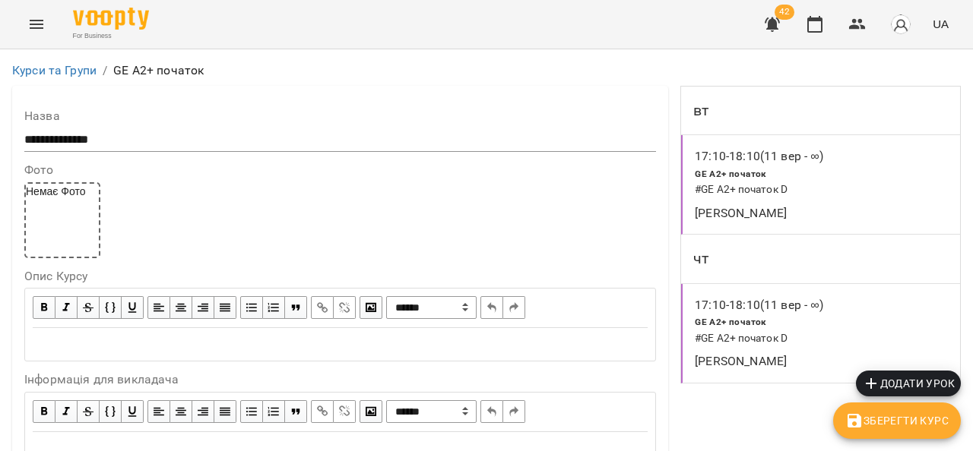
click at [37, 14] on button "Menu" at bounding box center [36, 24] width 36 height 36
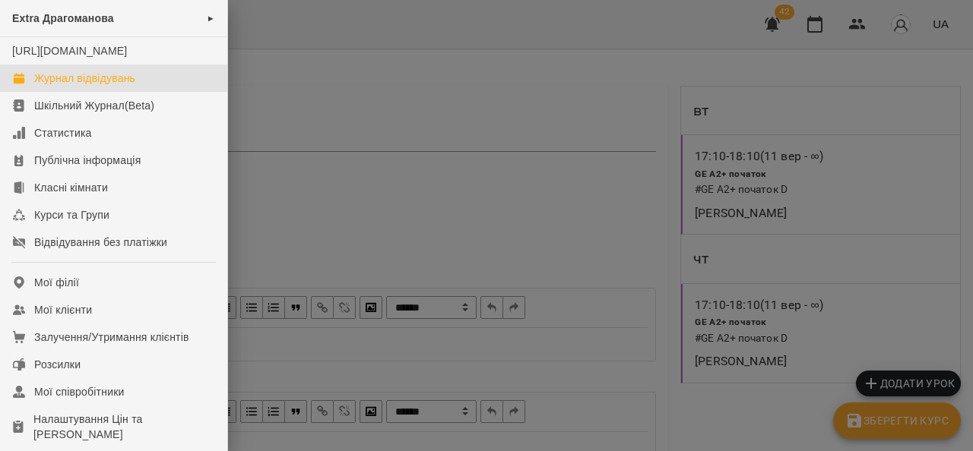
click at [106, 86] on div "Журнал відвідувань" at bounding box center [84, 78] width 101 height 15
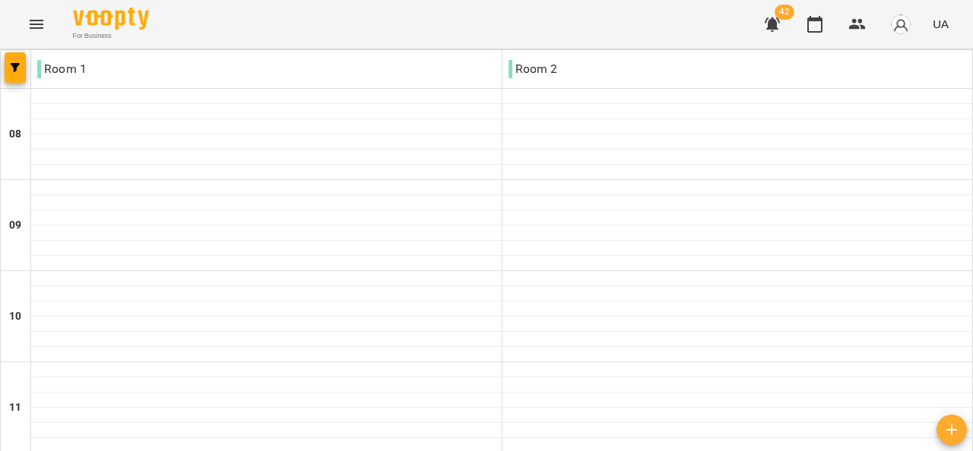
scroll to position [760, 0]
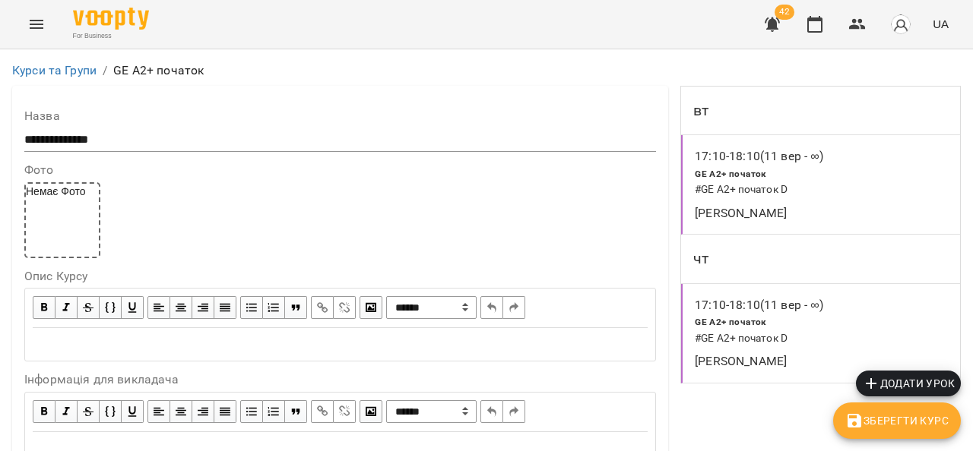
click at [695, 299] on p "17:10 - 18:10 (11 вер - ∞)" at bounding box center [759, 305] width 128 height 18
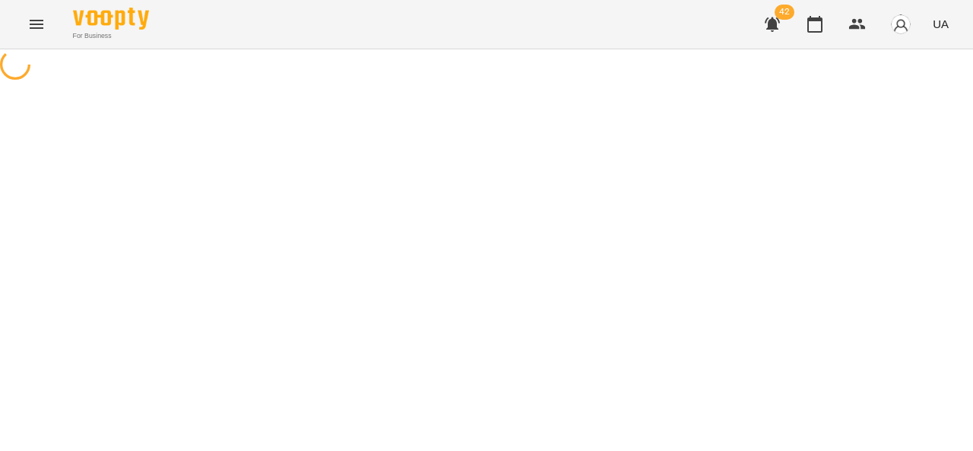
select select "*"
select select "**********"
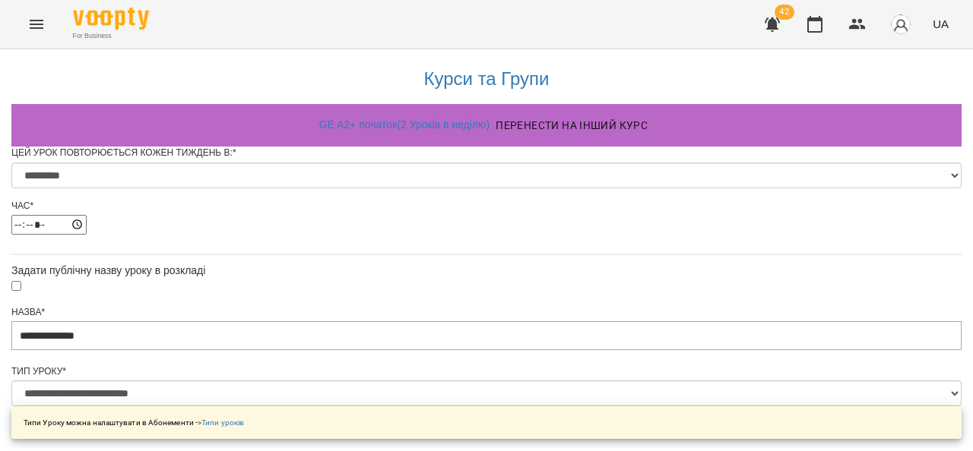
scroll to position [1009, 0]
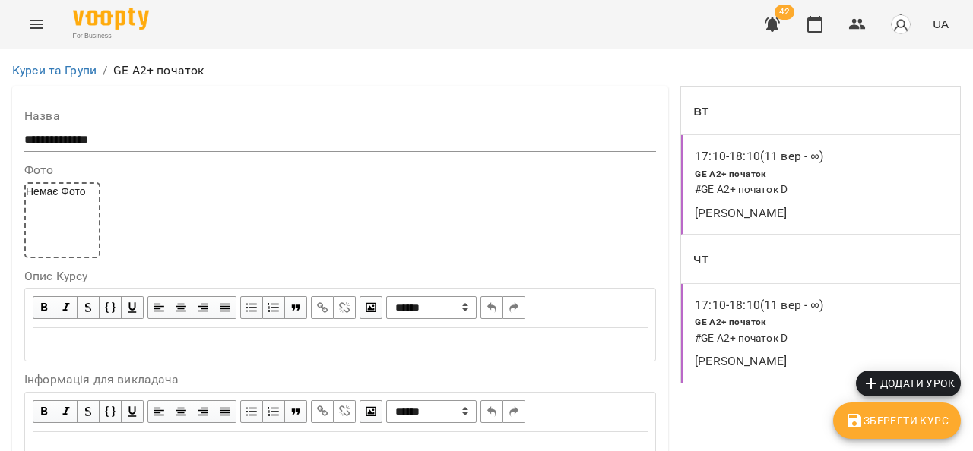
click at [714, 152] on p "17:10 - 18:10 (11 вер - ∞)" at bounding box center [759, 156] width 128 height 18
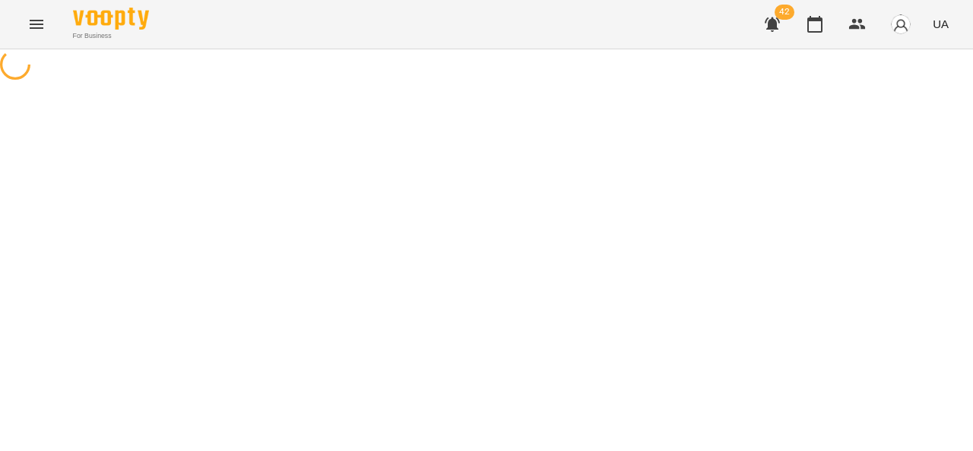
select select "*"
select select "**********"
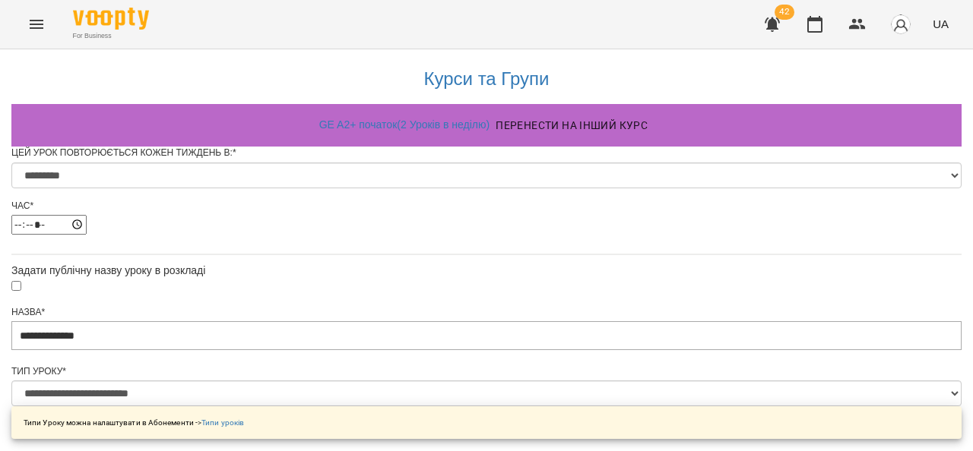
scroll to position [1009, 0]
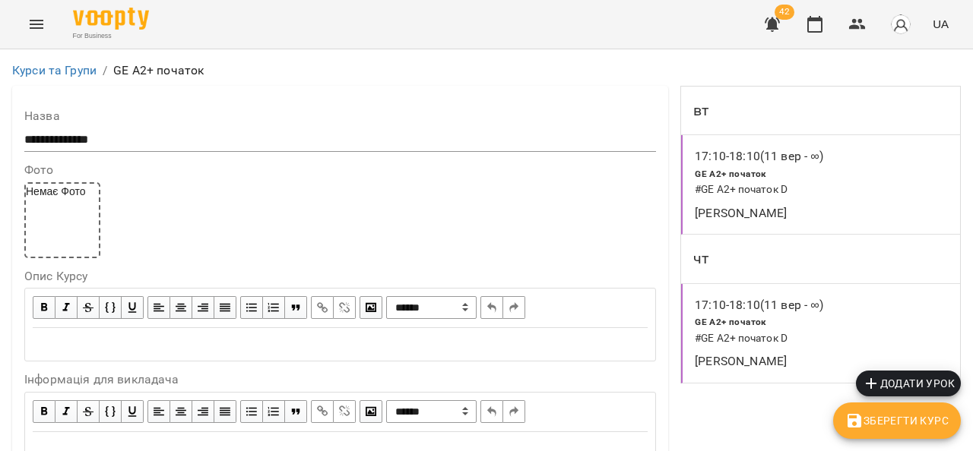
select select "*"
select select "**********"
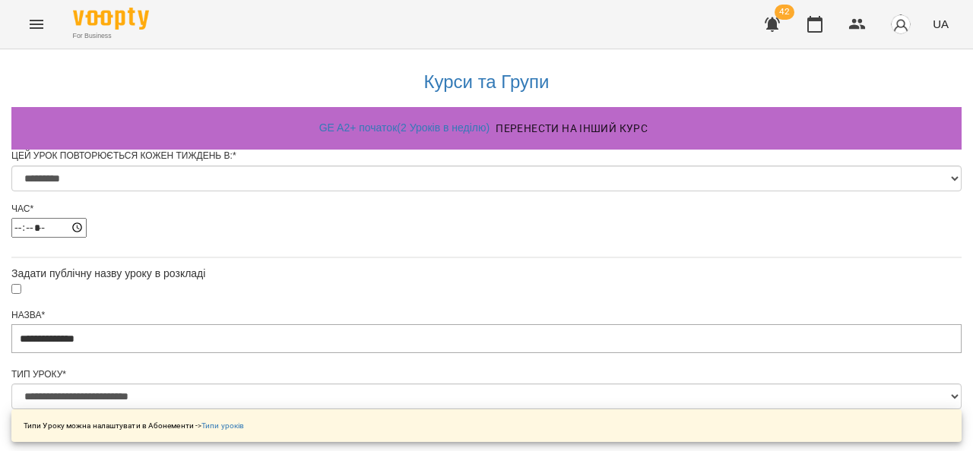
click at [43, 21] on icon "Menu" at bounding box center [36, 24] width 18 height 18
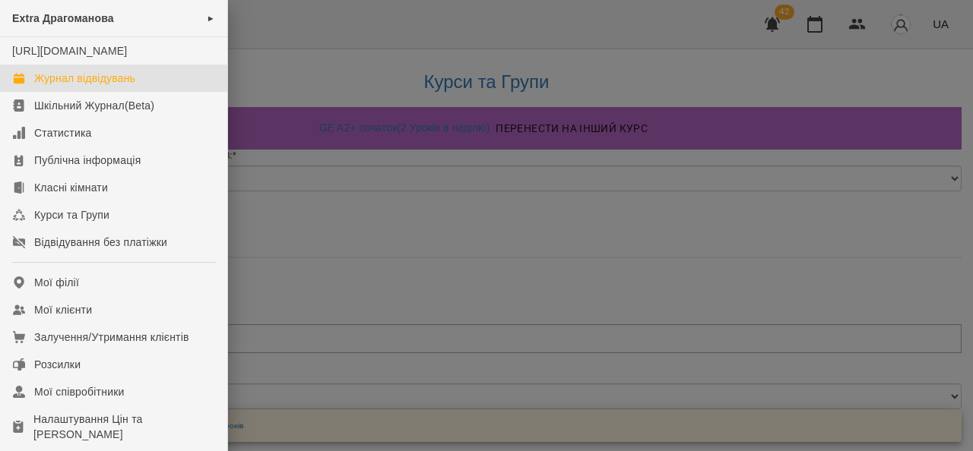
click at [117, 86] on div "Журнал відвідувань" at bounding box center [84, 78] width 101 height 15
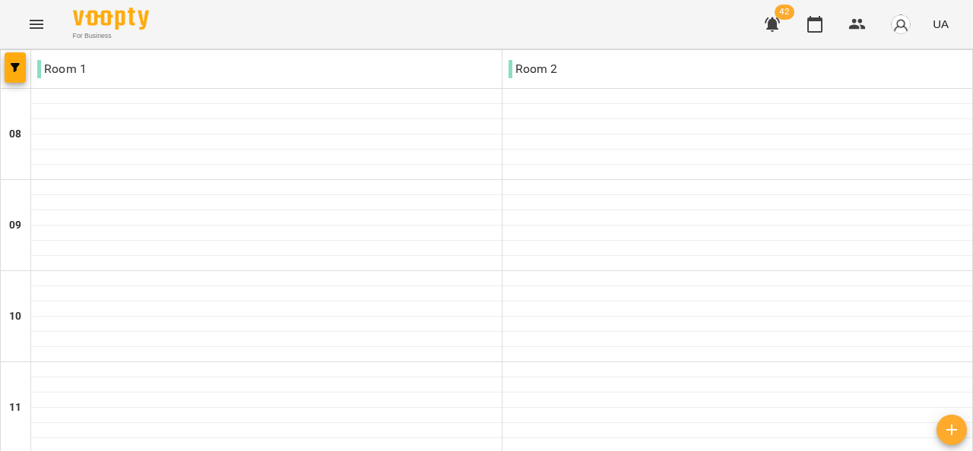
scroll to position [760, 0]
click at [36, 29] on icon "Menu" at bounding box center [36, 24] width 18 height 18
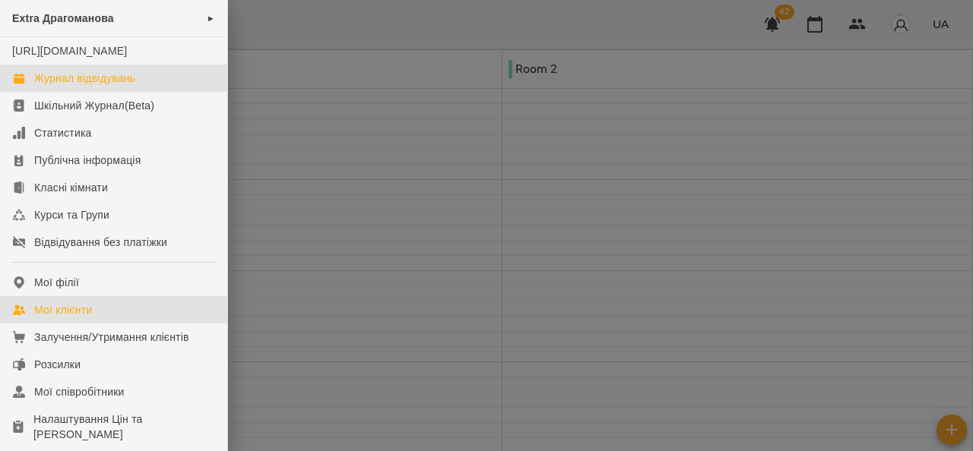
click at [78, 317] on link "Мої клієнти" at bounding box center [113, 309] width 227 height 27
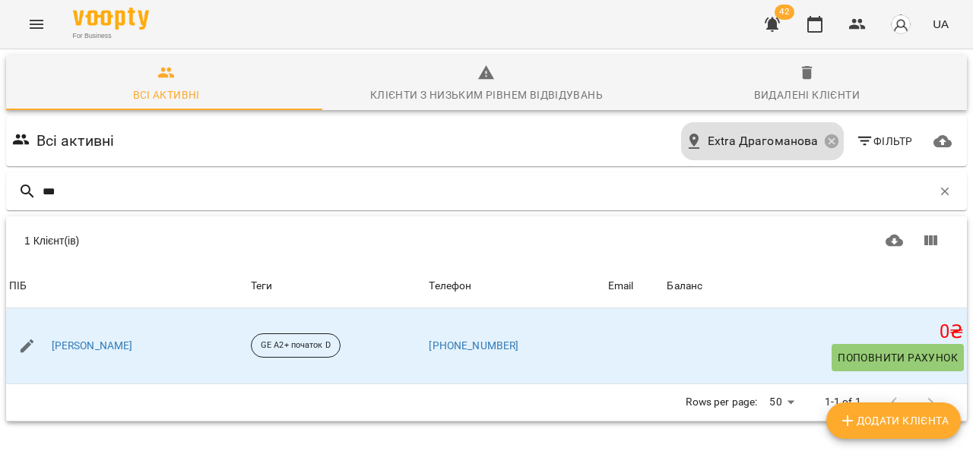
scroll to position [67, 0]
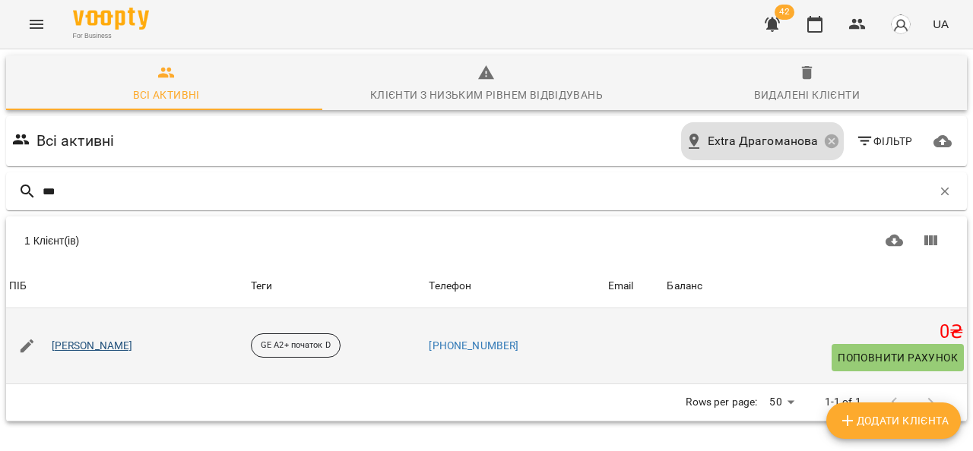
type input "***"
click at [91, 339] on link "Кацук Поліна" at bounding box center [92, 346] width 81 height 15
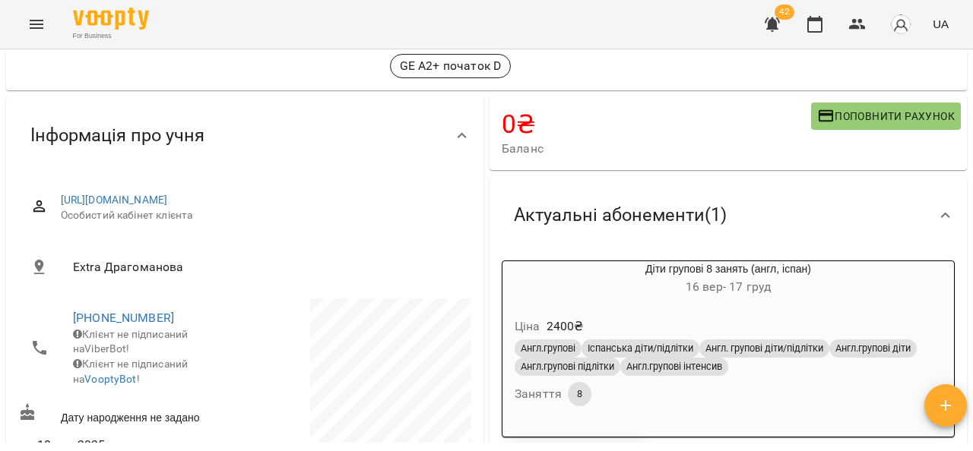
scroll to position [152, 0]
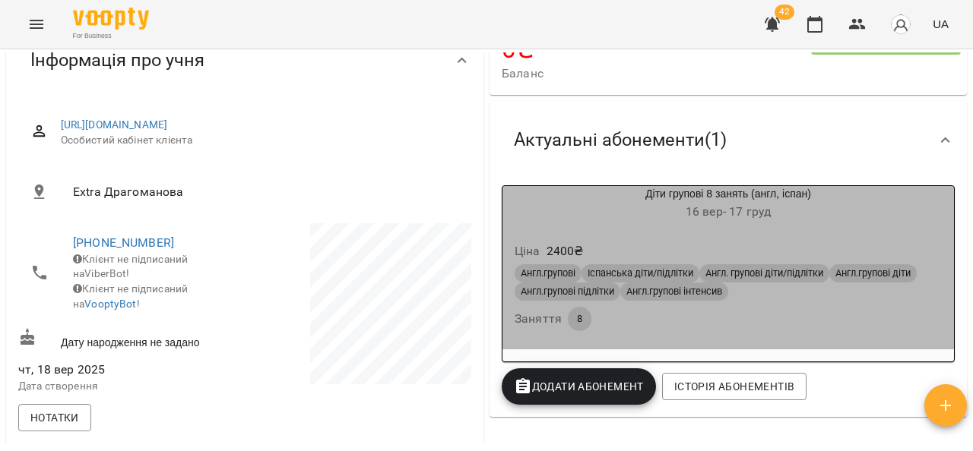
click at [753, 239] on div "Ціна 2400 ₴" at bounding box center [728, 251] width 433 height 27
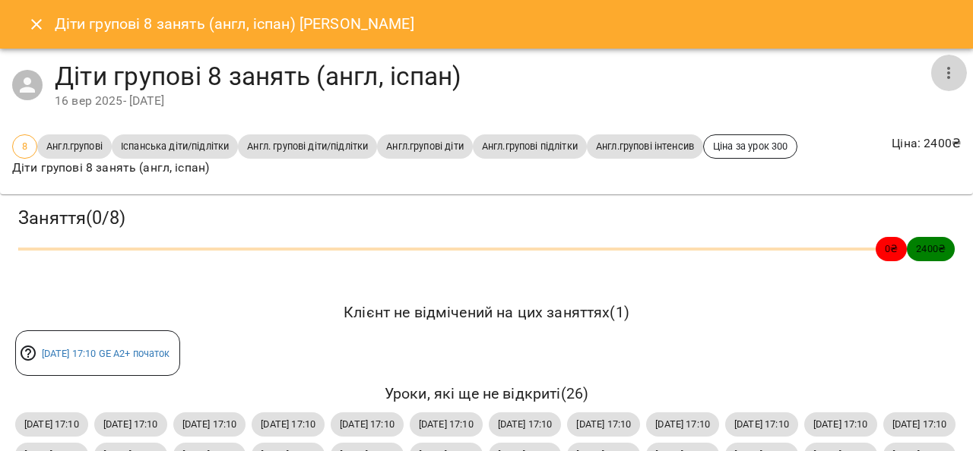
click at [939, 70] on icon "button" at bounding box center [948, 73] width 18 height 18
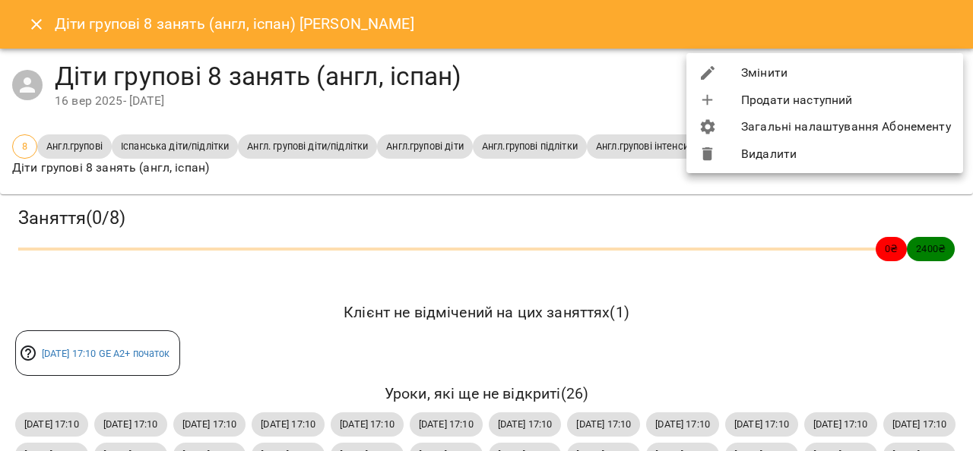
click at [789, 160] on li "Видалити" at bounding box center [824, 154] width 277 height 27
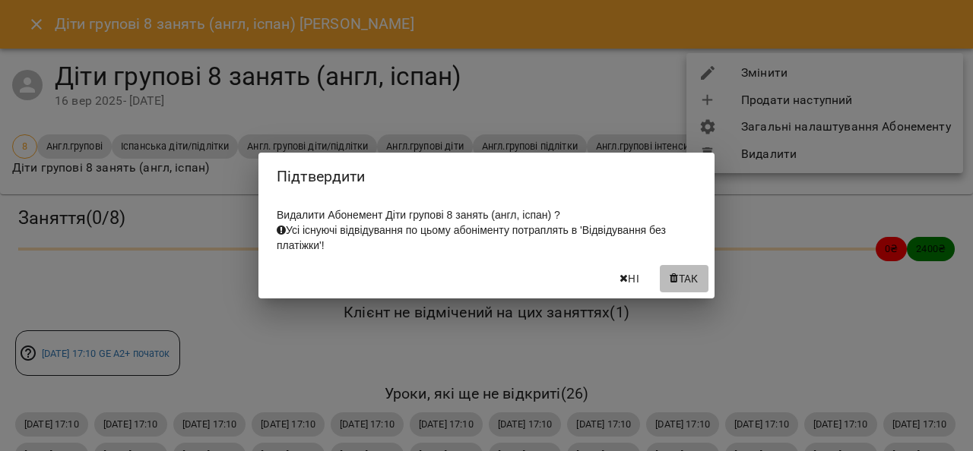
click at [690, 282] on span "Так" at bounding box center [689, 279] width 20 height 18
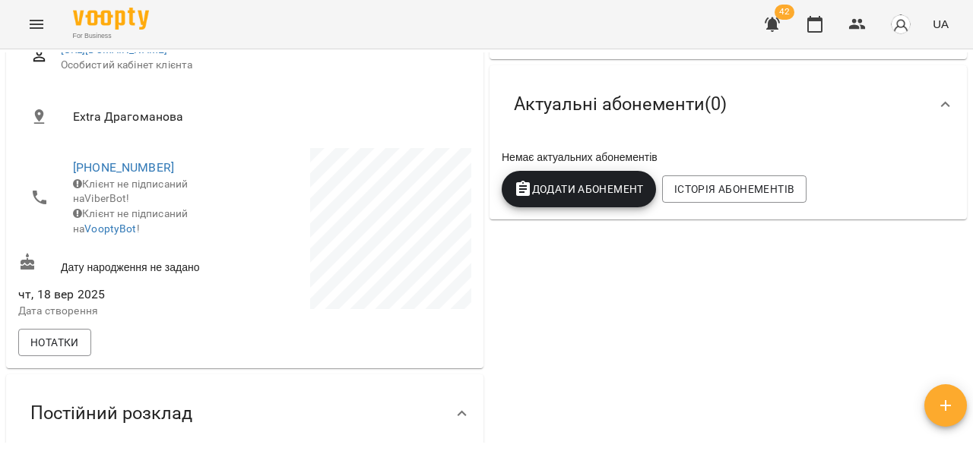
scroll to position [228, 0]
click at [616, 174] on button "Додати Абонемент" at bounding box center [579, 188] width 154 height 36
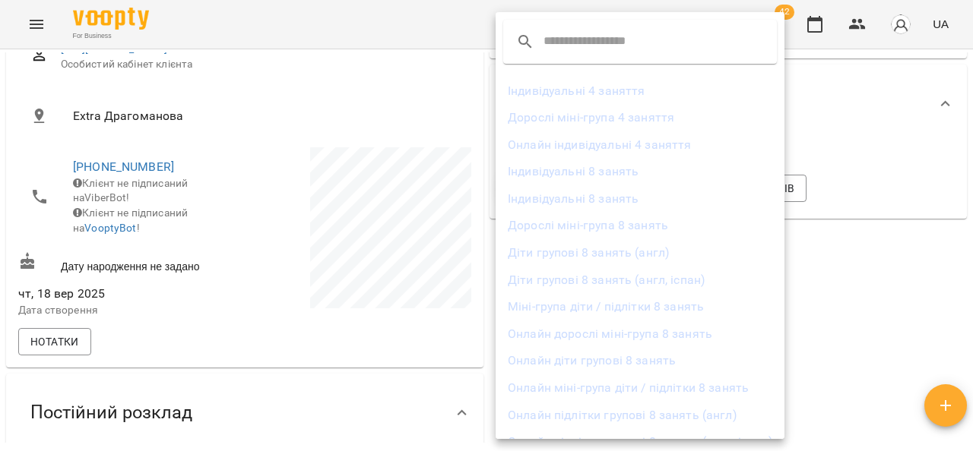
click at [668, 283] on li "Діти групові 8 занять (англ, іспан)" at bounding box center [640, 280] width 289 height 27
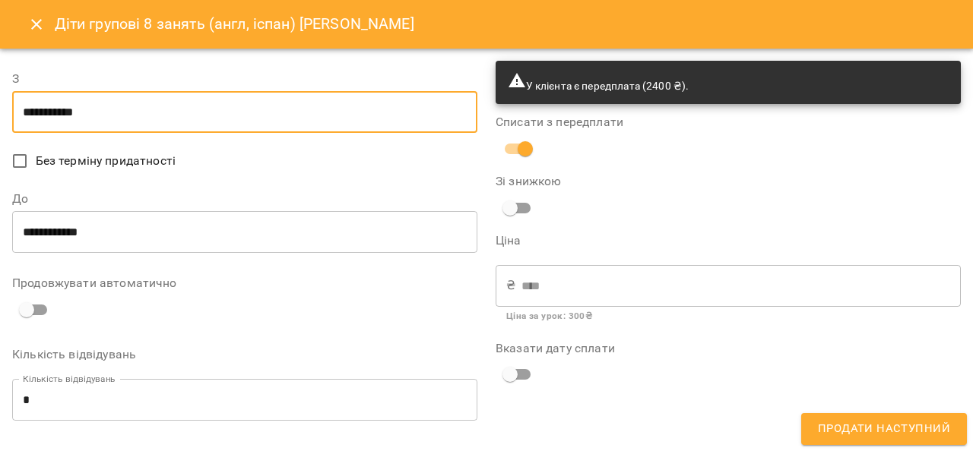
click at [24, 116] on input "**********" at bounding box center [244, 112] width 465 height 43
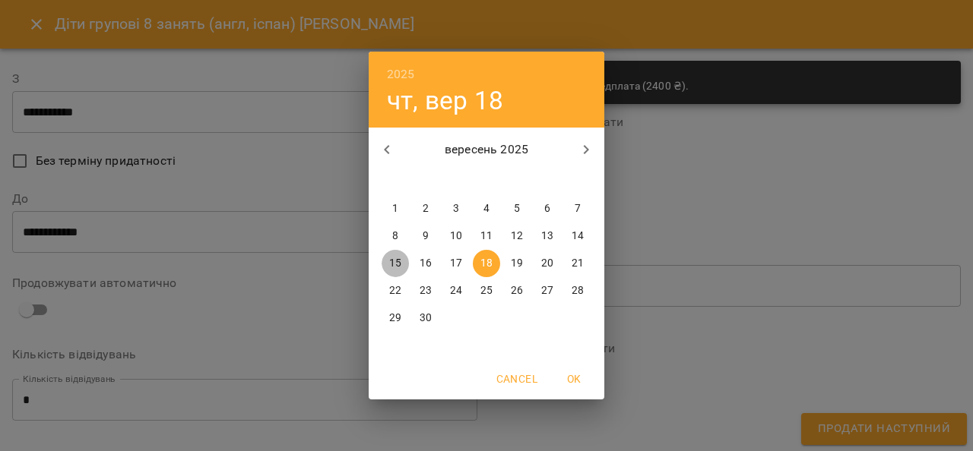
click at [394, 259] on p "15" at bounding box center [395, 263] width 12 height 15
type input "**********"
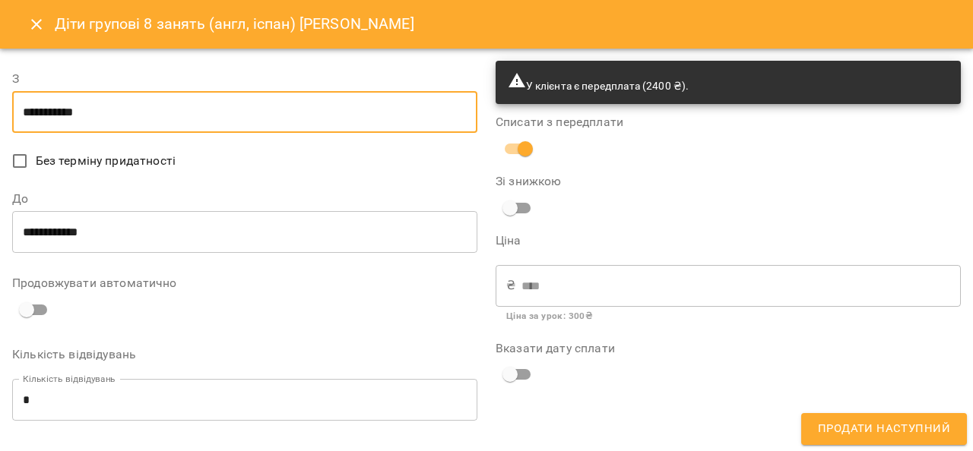
click at [915, 426] on span "Продати наступний" at bounding box center [884, 430] width 132 height 20
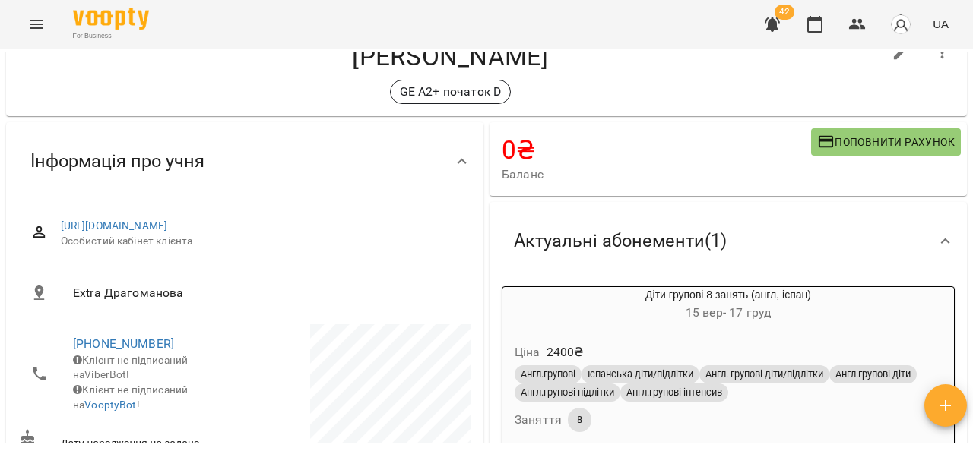
scroll to position [76, 0]
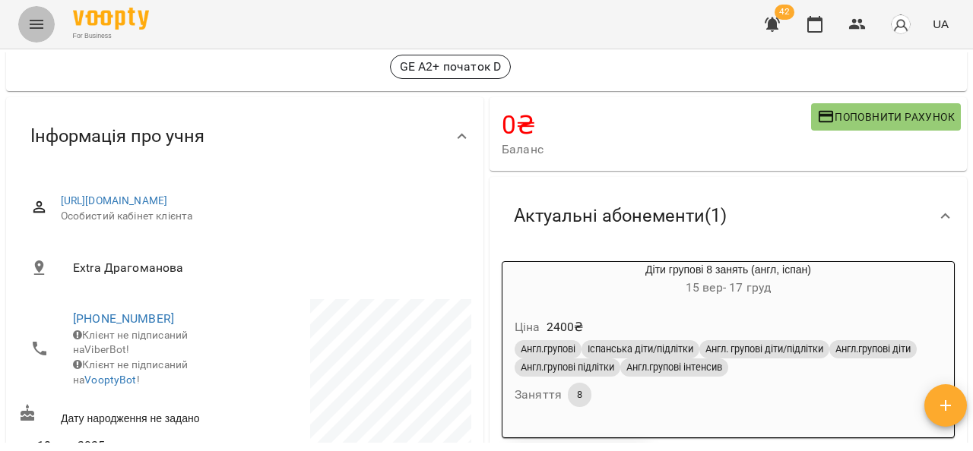
click at [43, 25] on icon "Menu" at bounding box center [36, 24] width 18 height 18
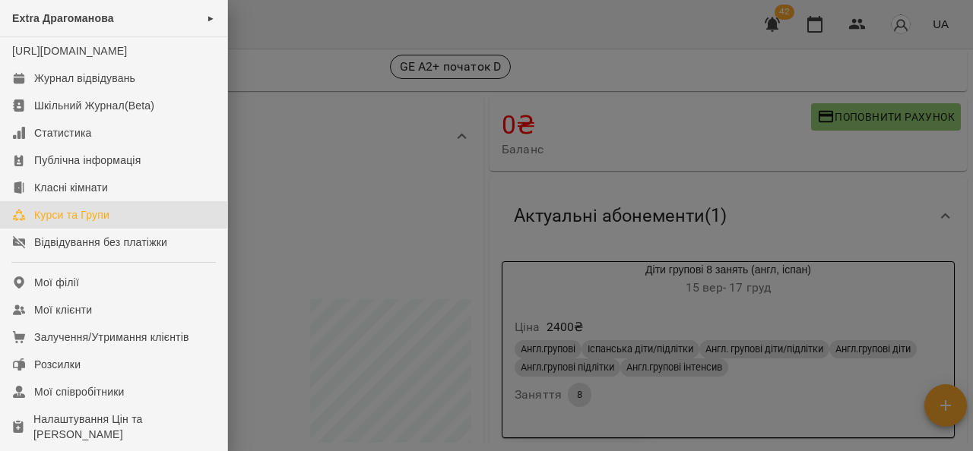
click at [75, 222] on link "Курси та Групи" at bounding box center [113, 214] width 227 height 27
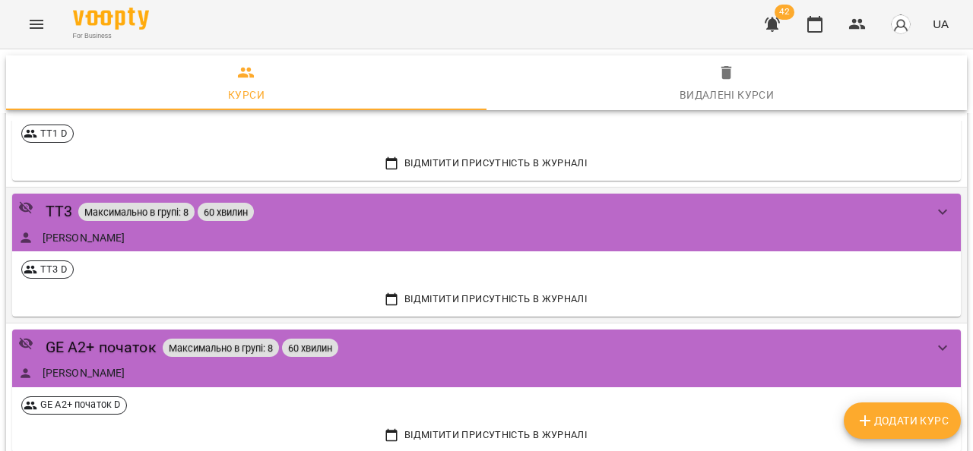
scroll to position [521, 0]
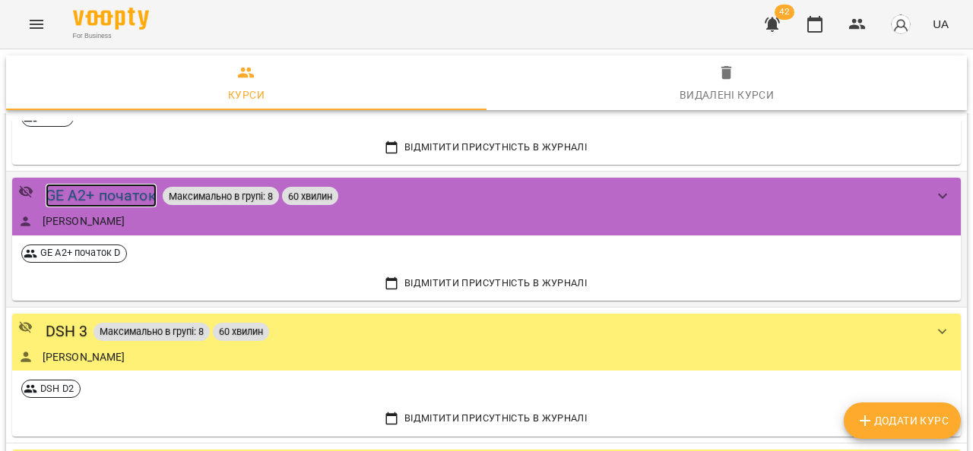
click at [106, 194] on div "GE A2+ початок" at bounding box center [101, 196] width 111 height 24
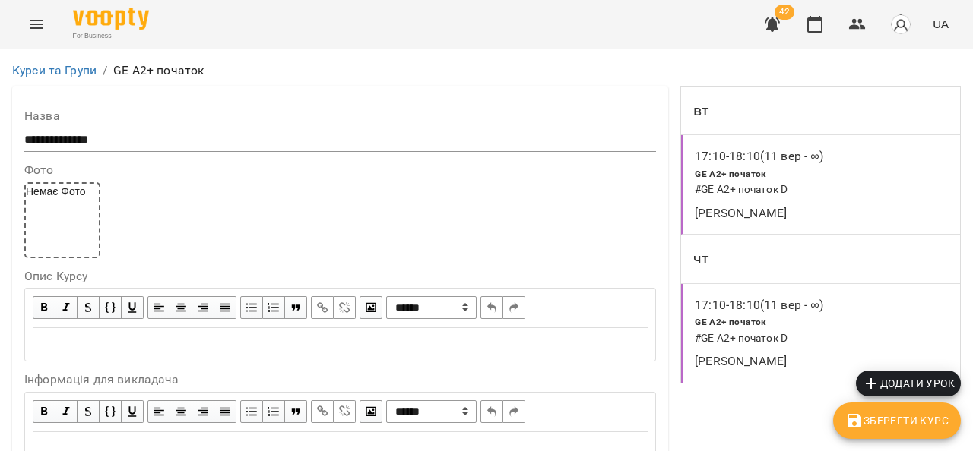
click at [524, 239] on div "Немає Фото" at bounding box center [340, 220] width 632 height 76
click at [749, 157] on p "17:10 - 18:10 (11 вер - ∞)" at bounding box center [759, 156] width 128 height 18
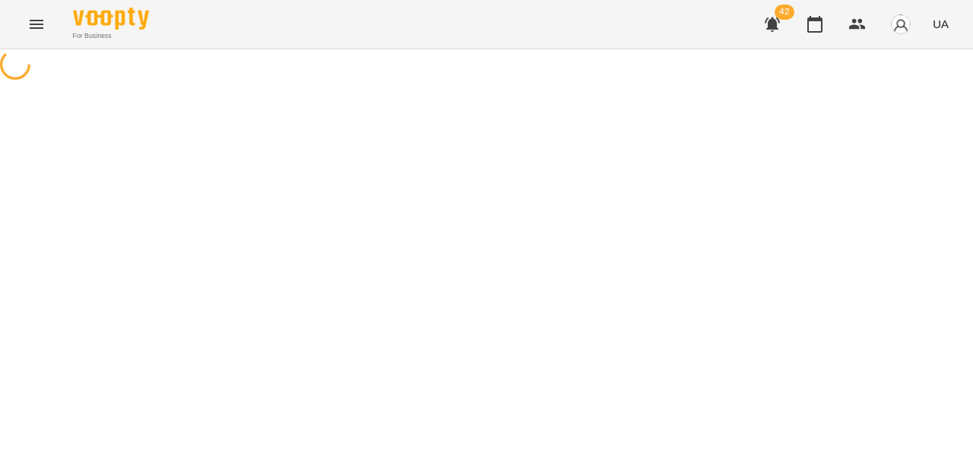
select select "*"
select select "**********"
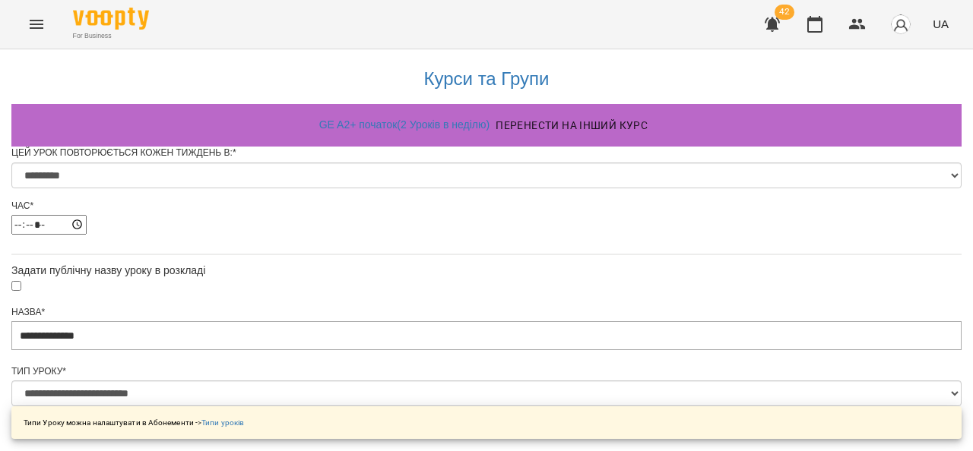
scroll to position [1009, 0]
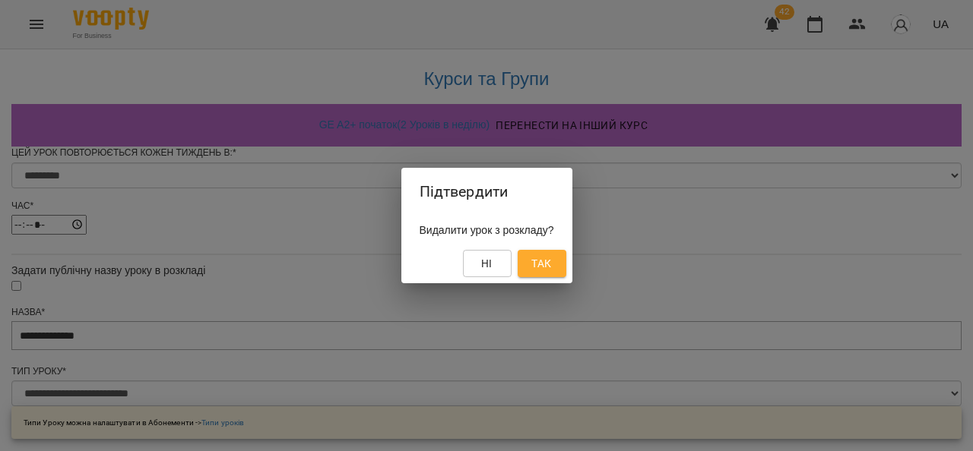
click at [550, 259] on span "Так" at bounding box center [541, 264] width 20 height 18
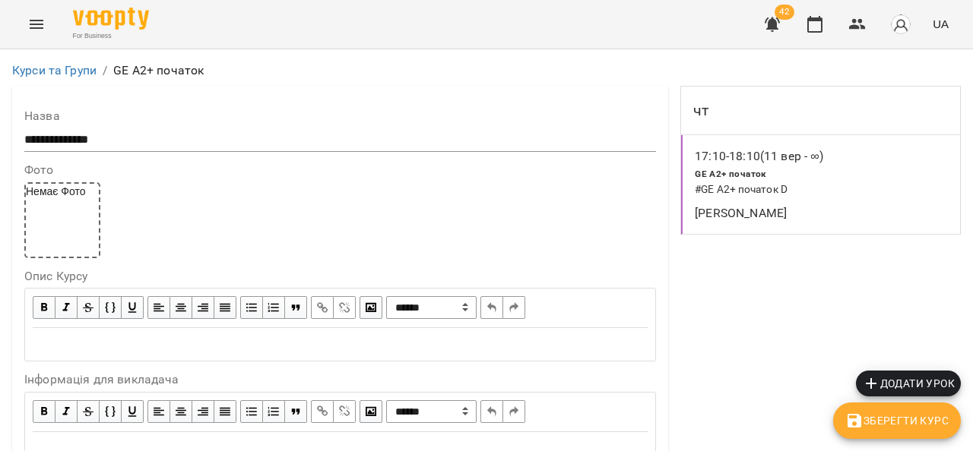
click at [879, 179] on div "GE A2+ початок # GE A2+ початок D" at bounding box center [790, 182] width 197 height 39
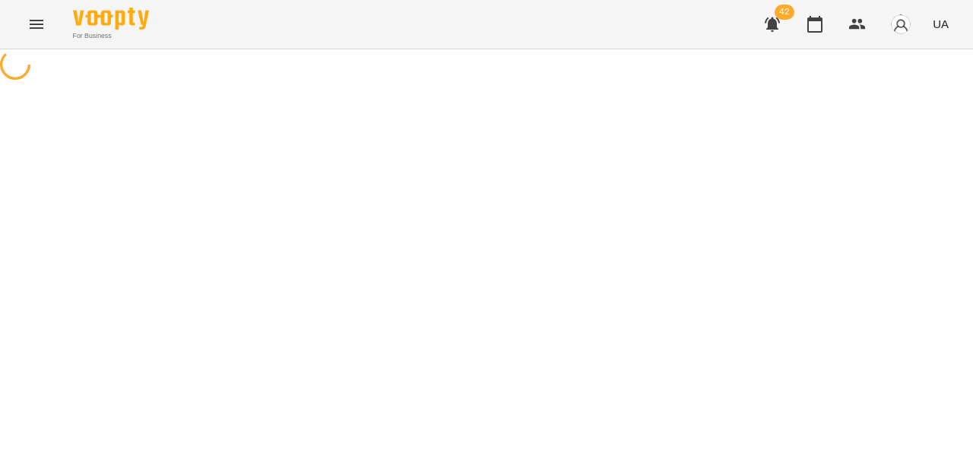
select select "*"
select select "**********"
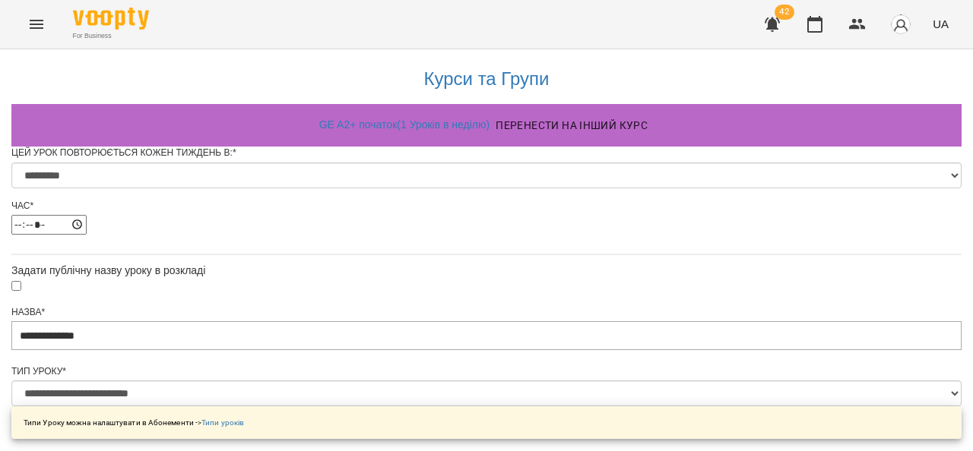
scroll to position [1009, 0]
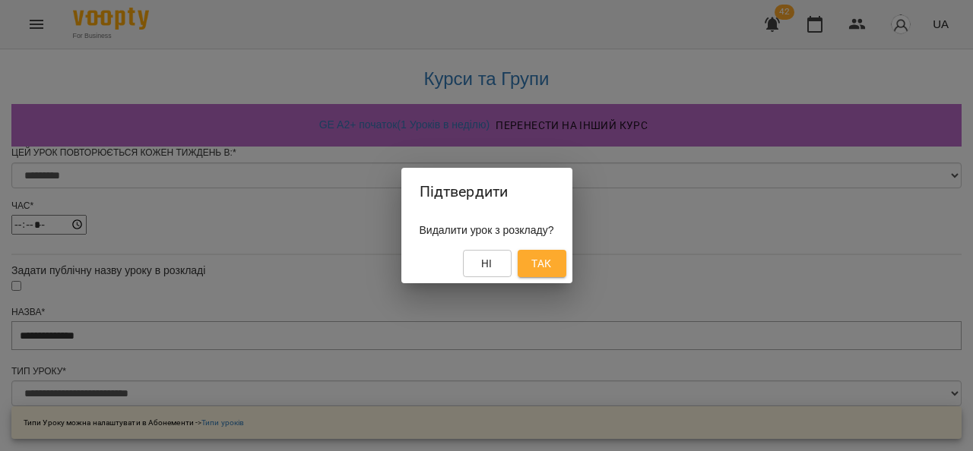
click at [551, 261] on span "Так" at bounding box center [541, 264] width 20 height 18
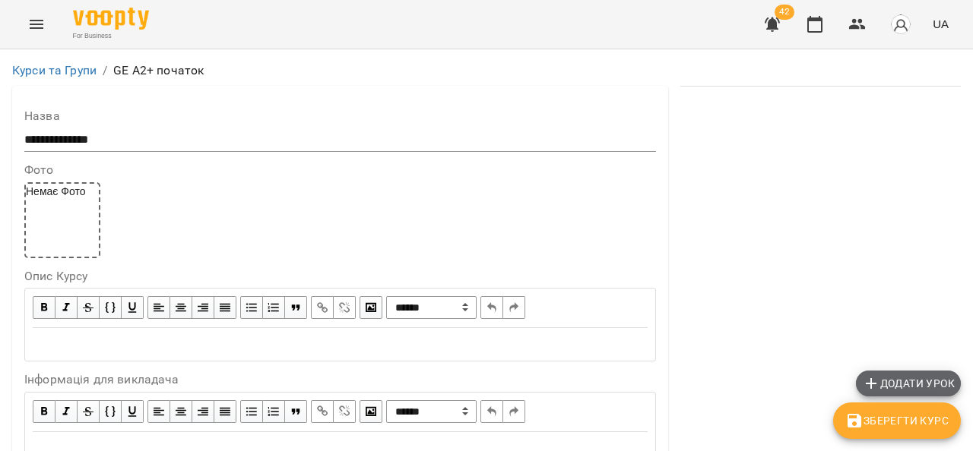
click at [924, 378] on span "Додати урок" at bounding box center [908, 384] width 93 height 18
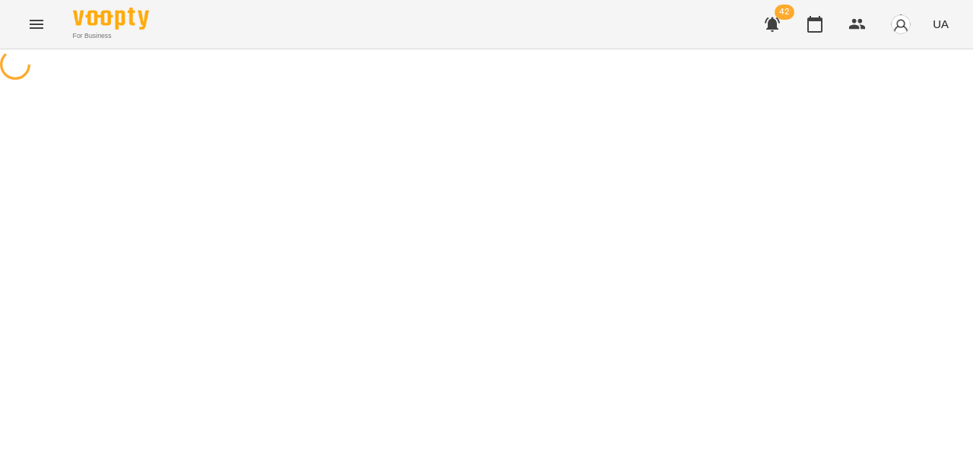
select select "**********"
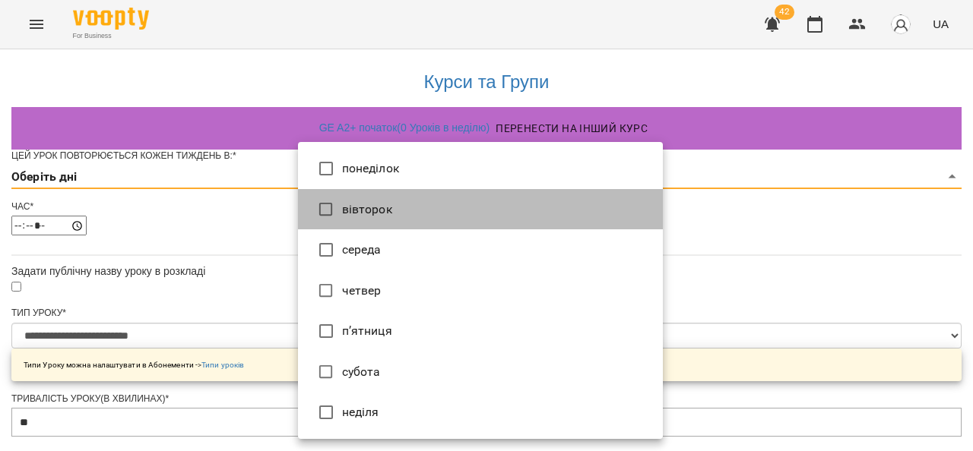
click at [352, 210] on li "вівторок" at bounding box center [480, 209] width 365 height 41
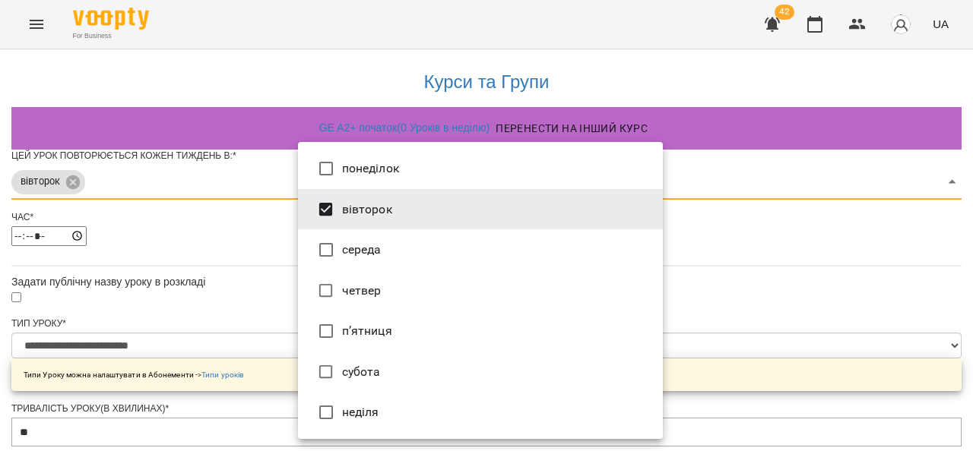
click at [372, 293] on li "четвер" at bounding box center [480, 291] width 365 height 41
type input "***"
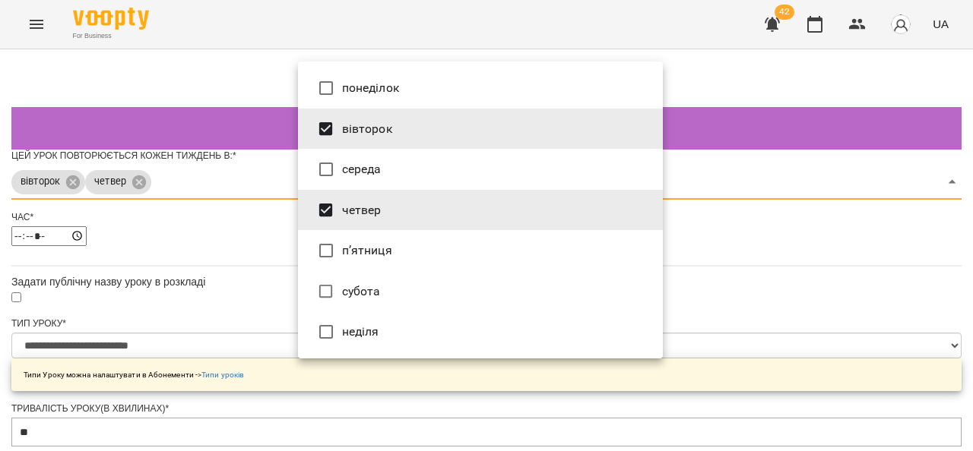
click at [791, 204] on div at bounding box center [486, 225] width 973 height 451
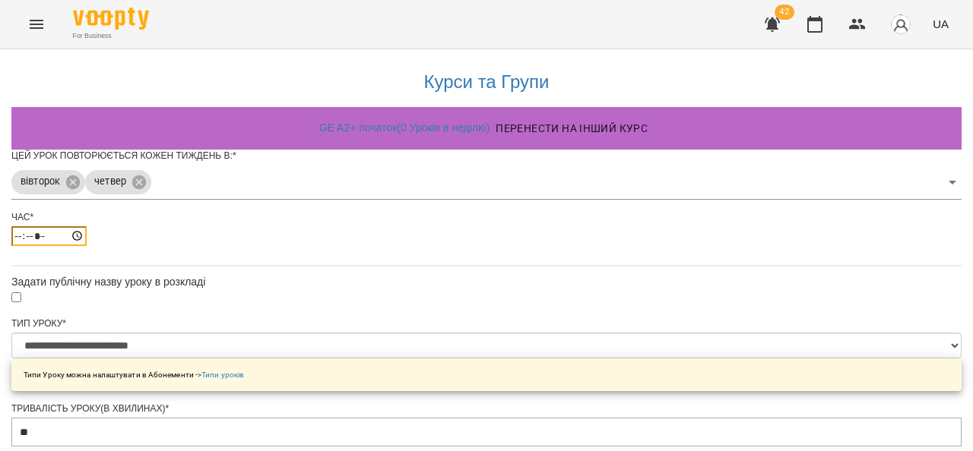
click at [87, 246] on input "*****" at bounding box center [48, 236] width 75 height 20
type input "*****"
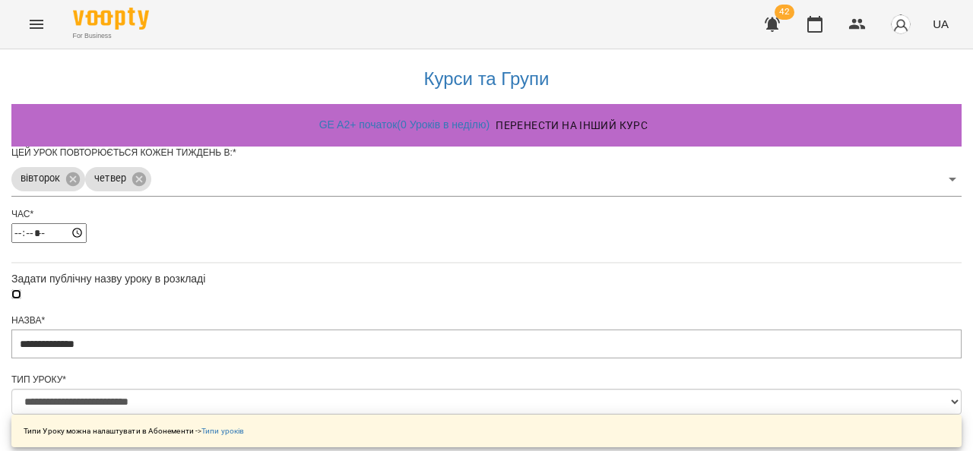
scroll to position [872, 0]
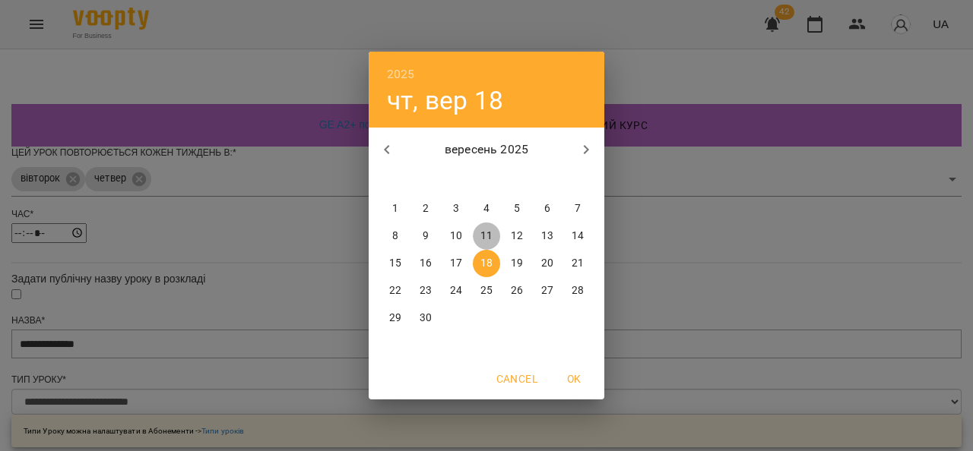
click at [486, 229] on p "11" at bounding box center [486, 236] width 12 height 15
type input "**********"
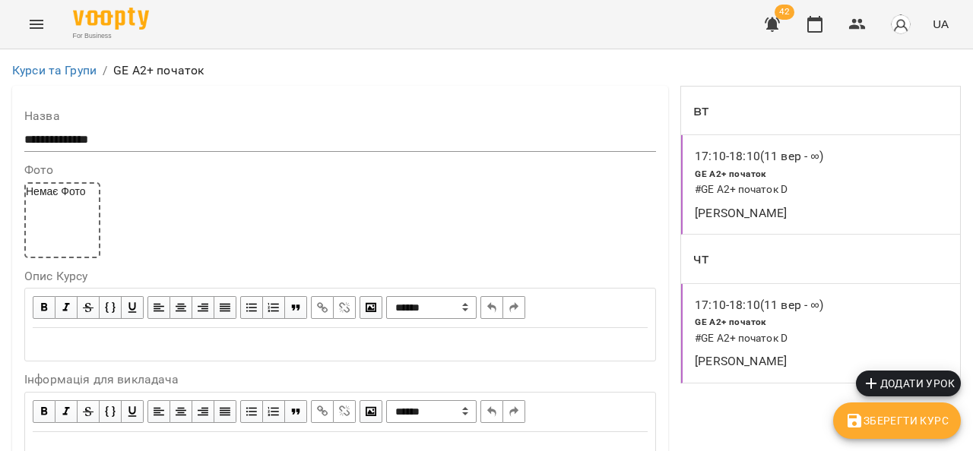
click at [36, 8] on button "Menu" at bounding box center [36, 24] width 36 height 36
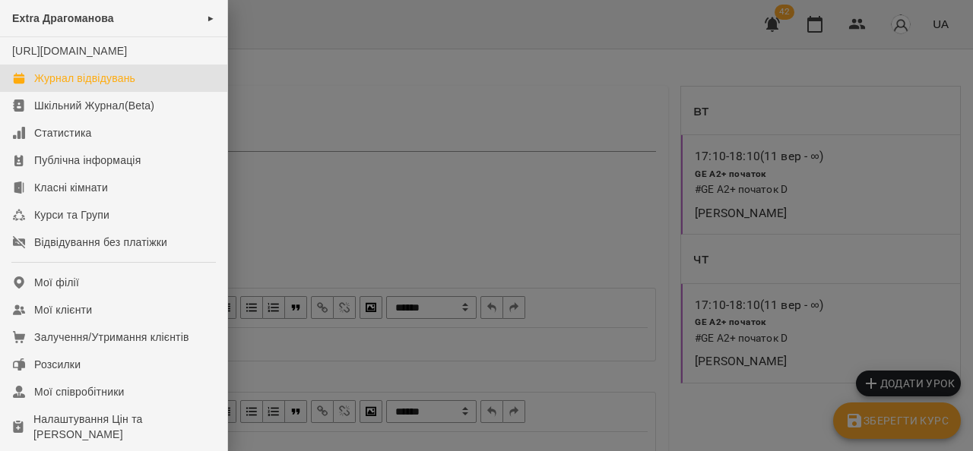
click at [90, 86] on div "Журнал відвідувань" at bounding box center [84, 78] width 101 height 15
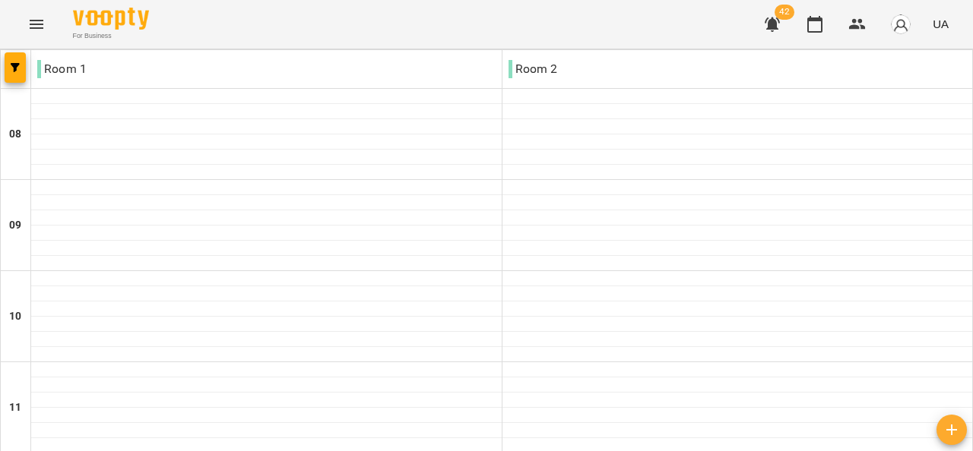
type input "**********"
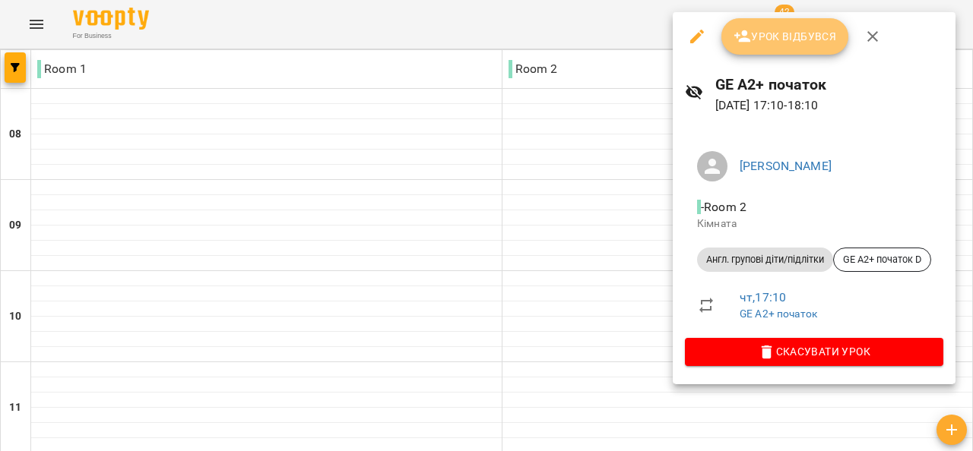
click at [772, 49] on button "Урок відбувся" at bounding box center [785, 36] width 128 height 36
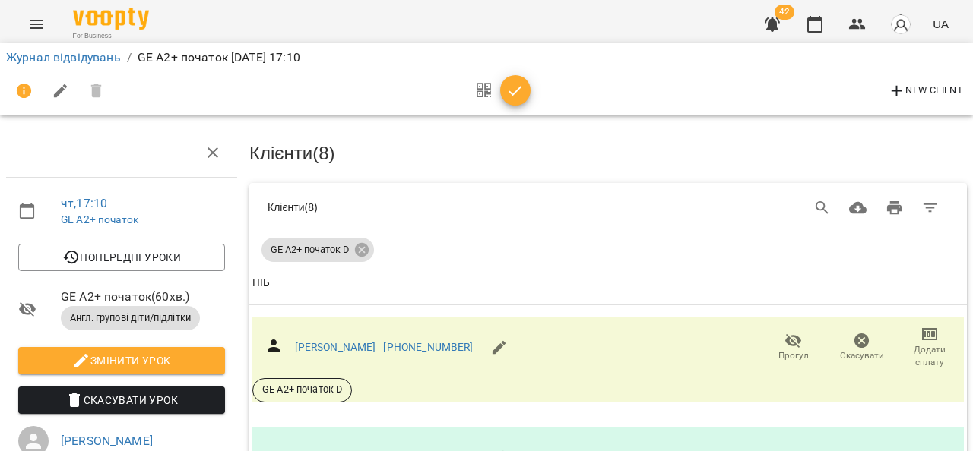
scroll to position [40, 0]
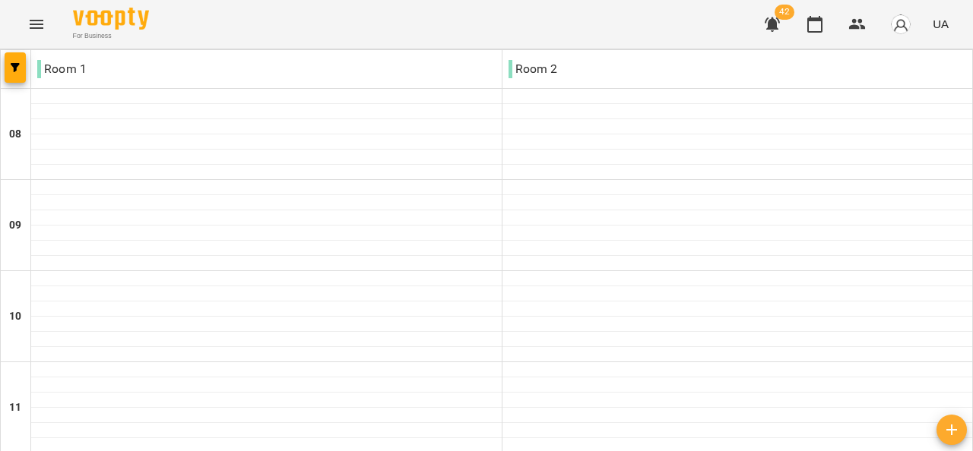
scroll to position [833, 0]
type input "**********"
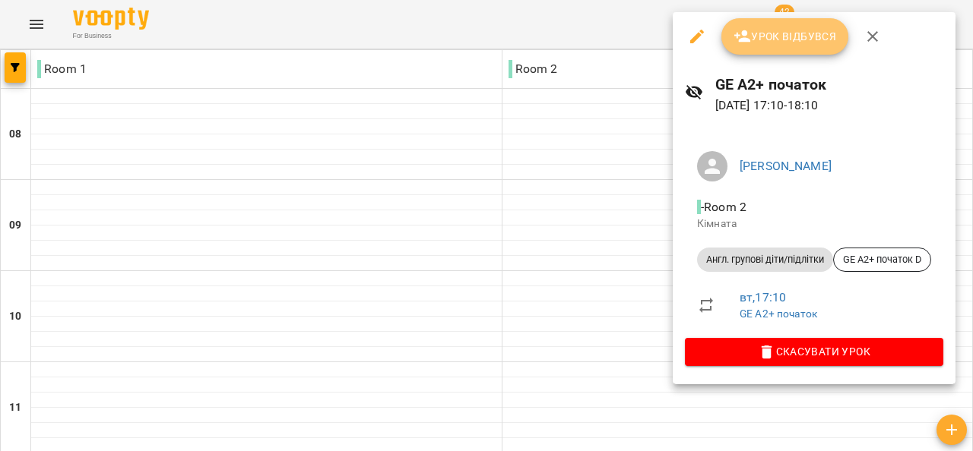
click at [786, 34] on span "Урок відбувся" at bounding box center [784, 36] width 103 height 18
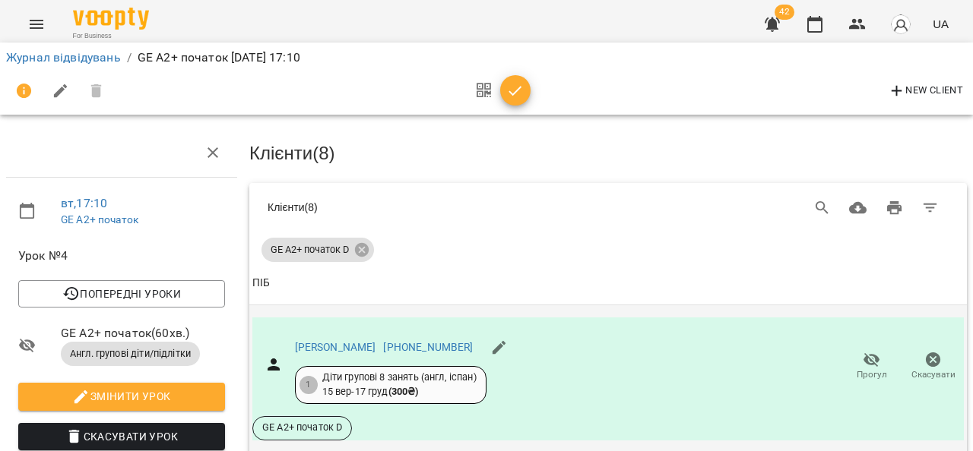
scroll to position [990, 0]
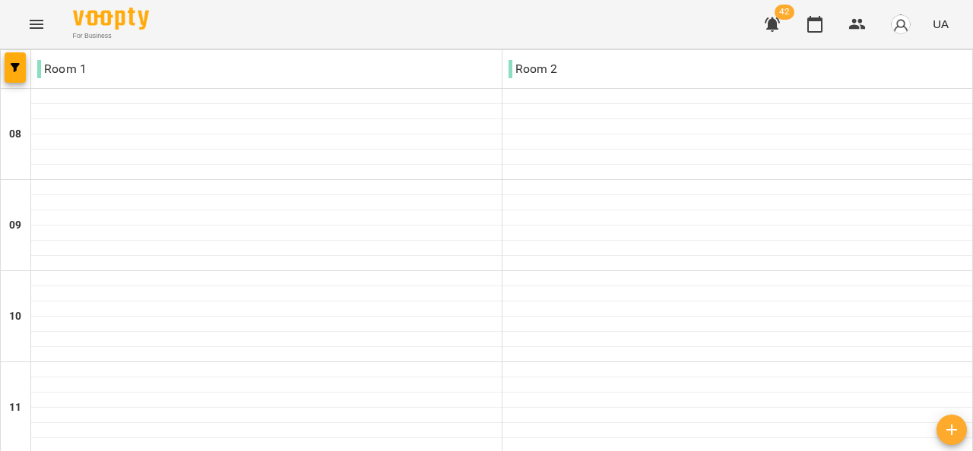
scroll to position [757, 0]
drag, startPoint x: 688, startPoint y: 188, endPoint x: 811, endPoint y: 370, distance: 219.4
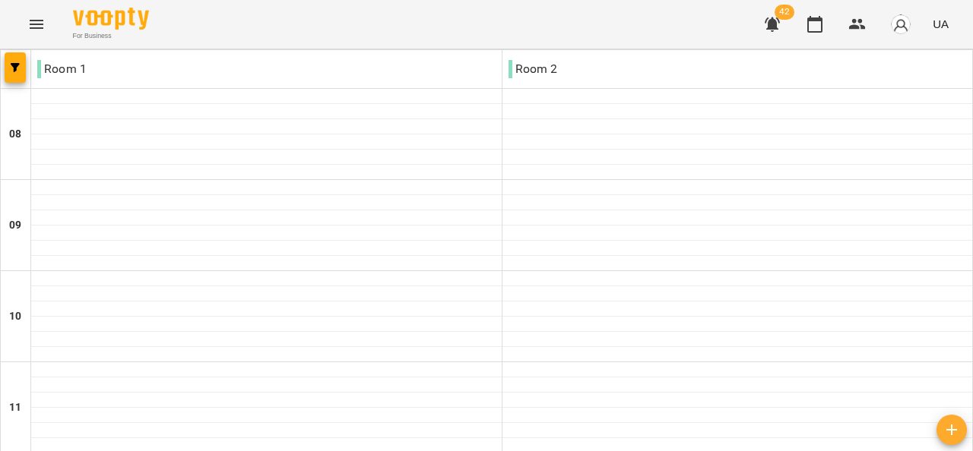
drag, startPoint x: 642, startPoint y: 210, endPoint x: 605, endPoint y: 206, distance: 37.4
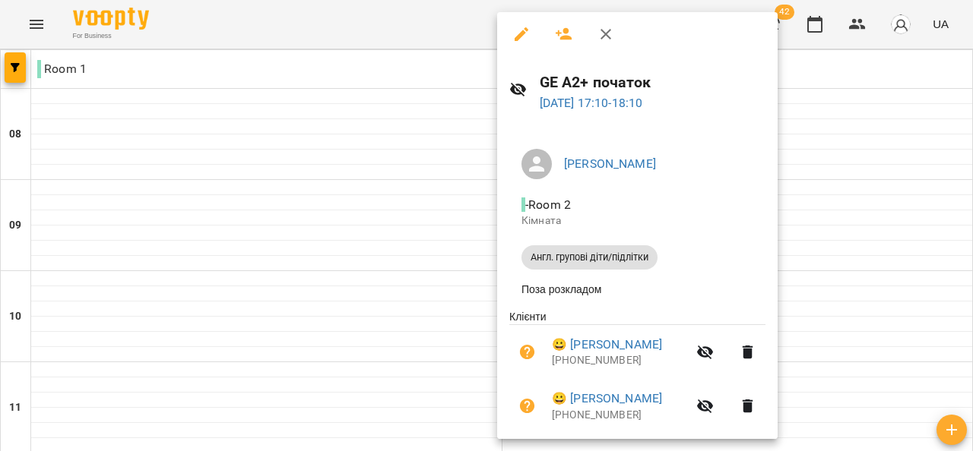
scroll to position [0, 0]
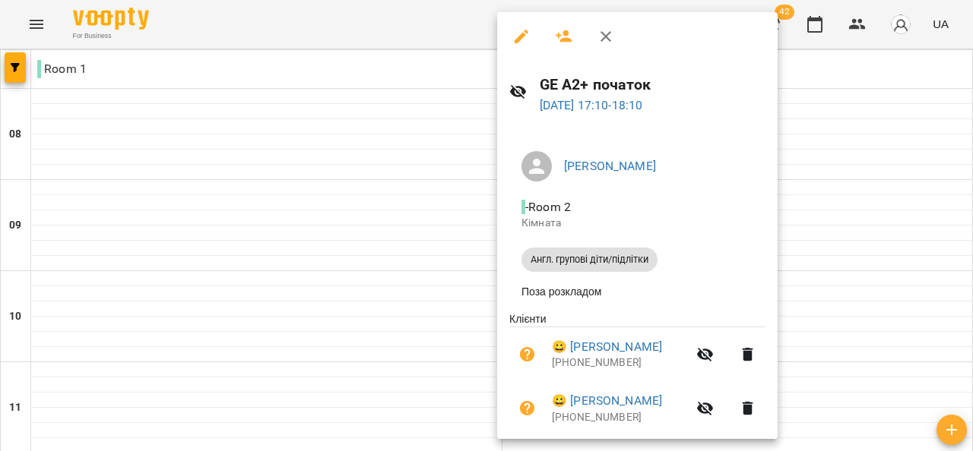
click at [608, 37] on icon "button" at bounding box center [606, 36] width 18 height 18
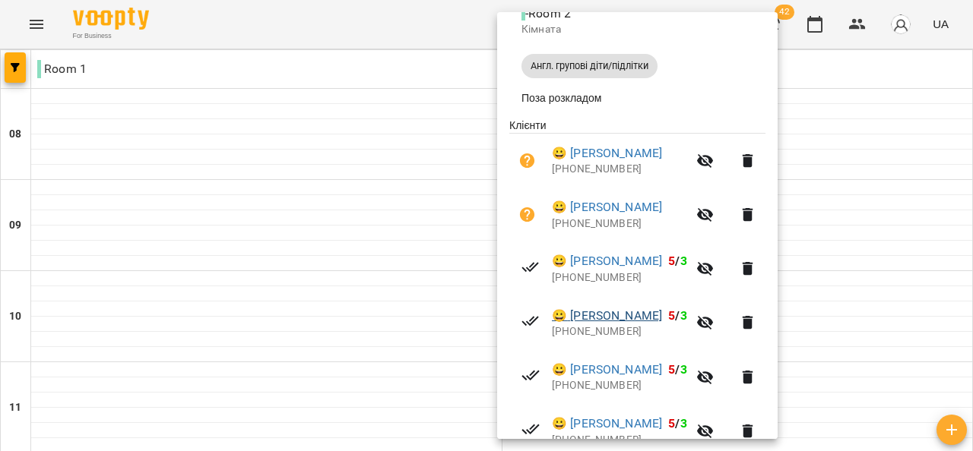
scroll to position [304, 0]
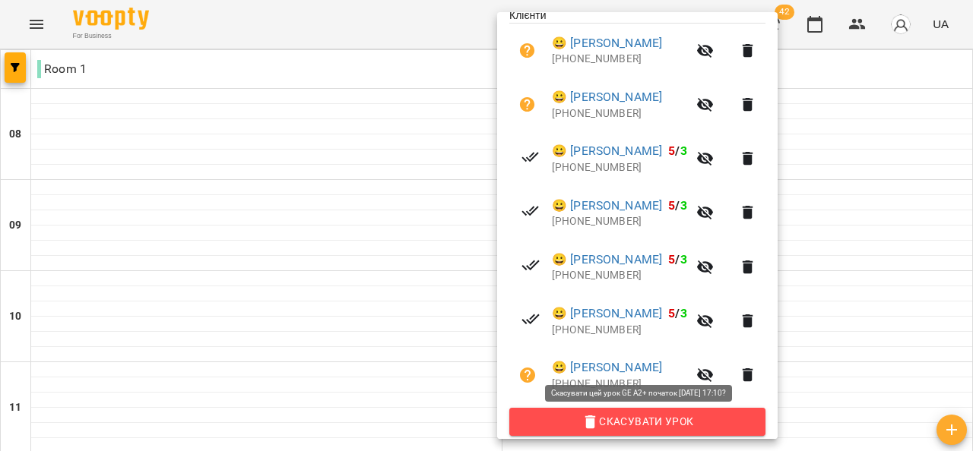
click at [639, 420] on span "Скасувати Урок" at bounding box center [637, 422] width 232 height 18
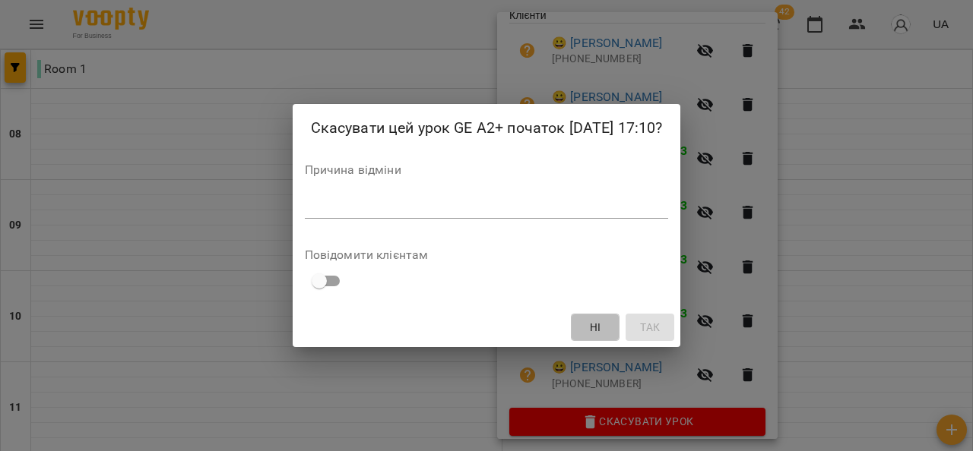
click at [607, 324] on span "Ні" at bounding box center [595, 327] width 24 height 18
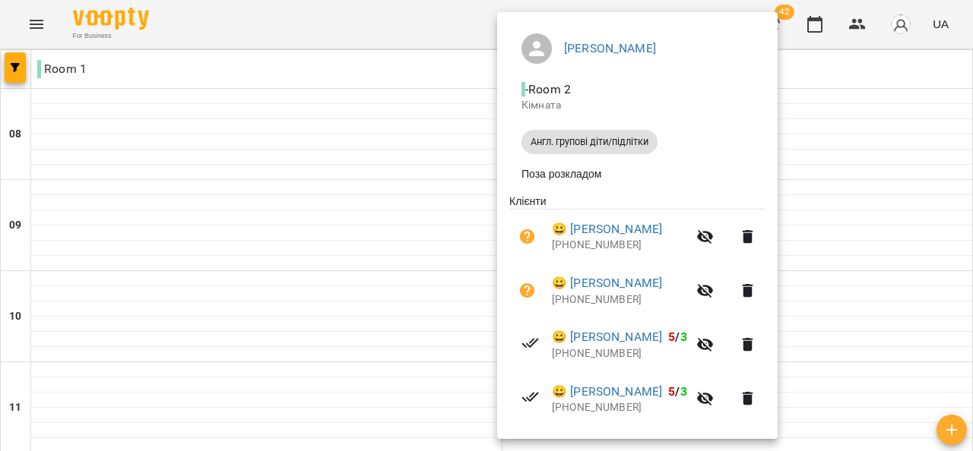
scroll to position [1, 0]
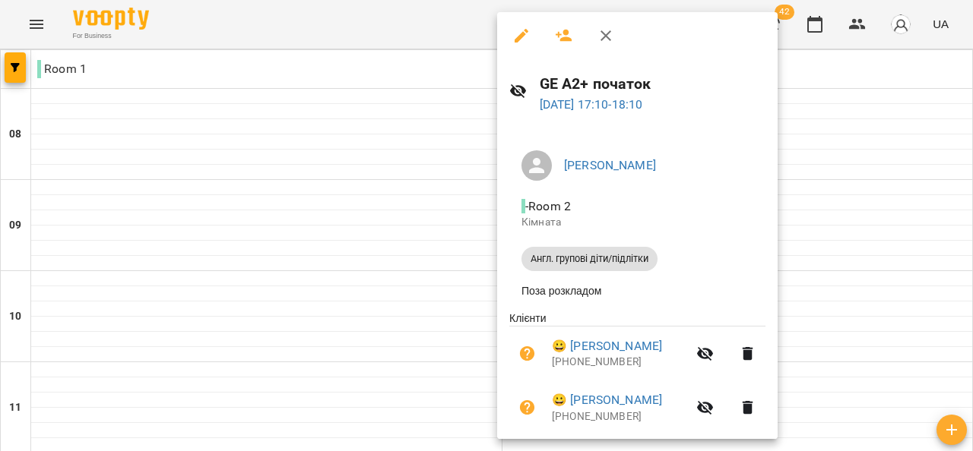
click at [917, 269] on div at bounding box center [486, 225] width 973 height 451
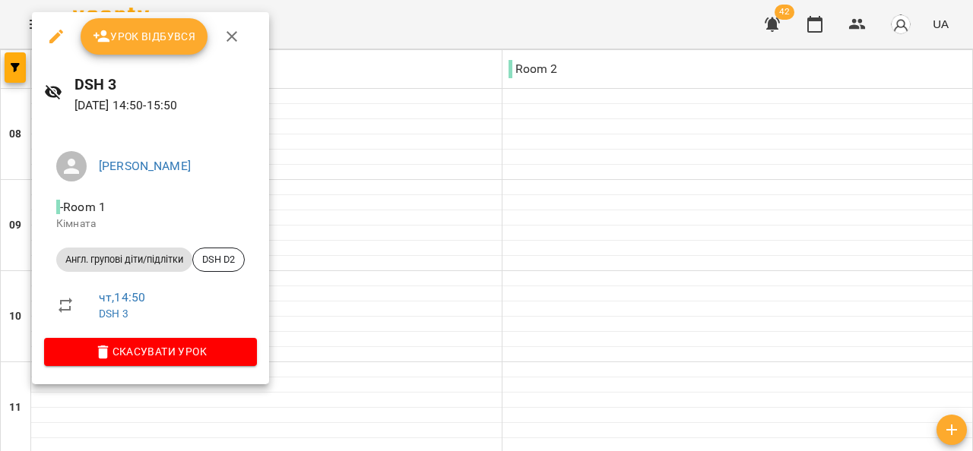
click at [138, 33] on span "Урок відбувся" at bounding box center [144, 36] width 103 height 18
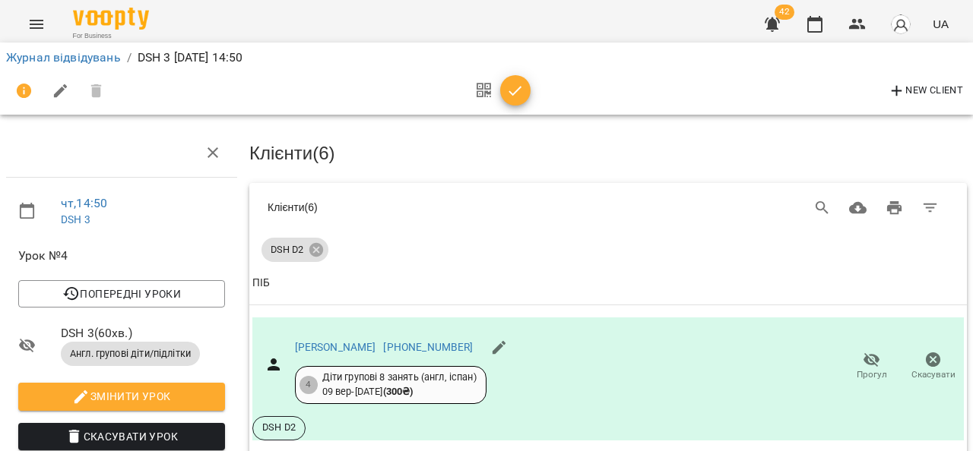
scroll to position [808, 0]
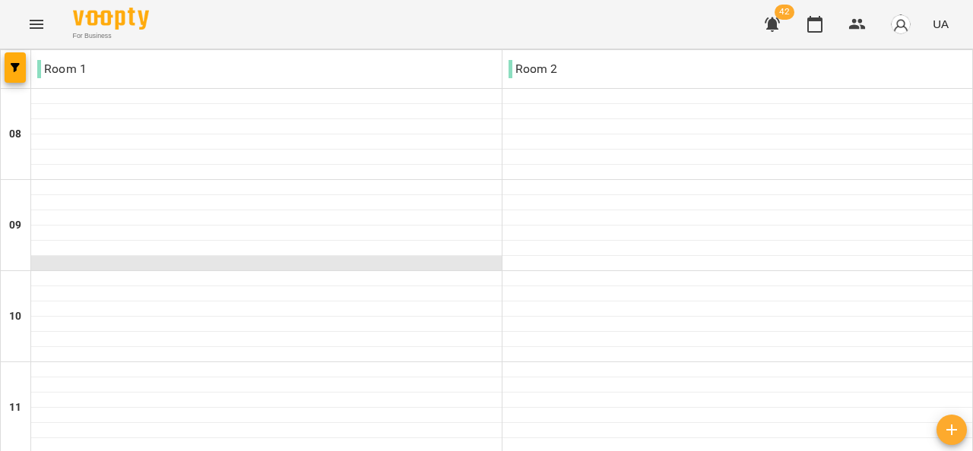
scroll to position [684, 0]
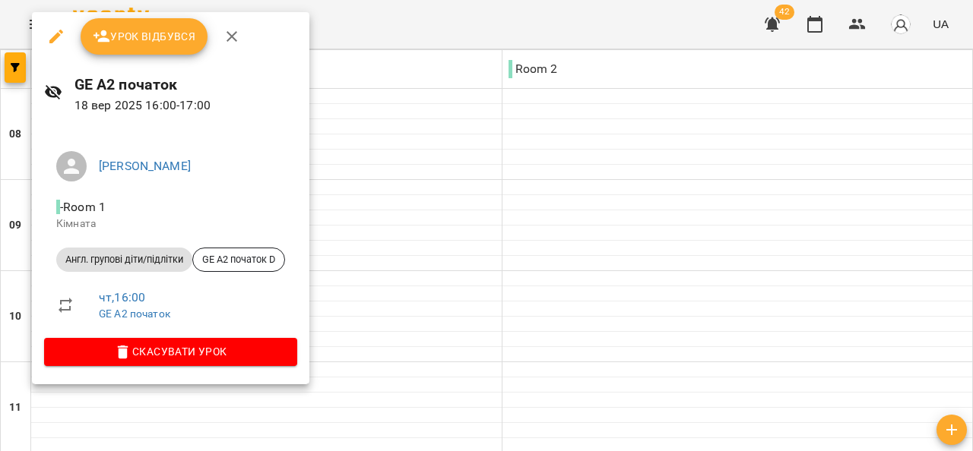
click at [151, 31] on span "Урок відбувся" at bounding box center [144, 36] width 103 height 18
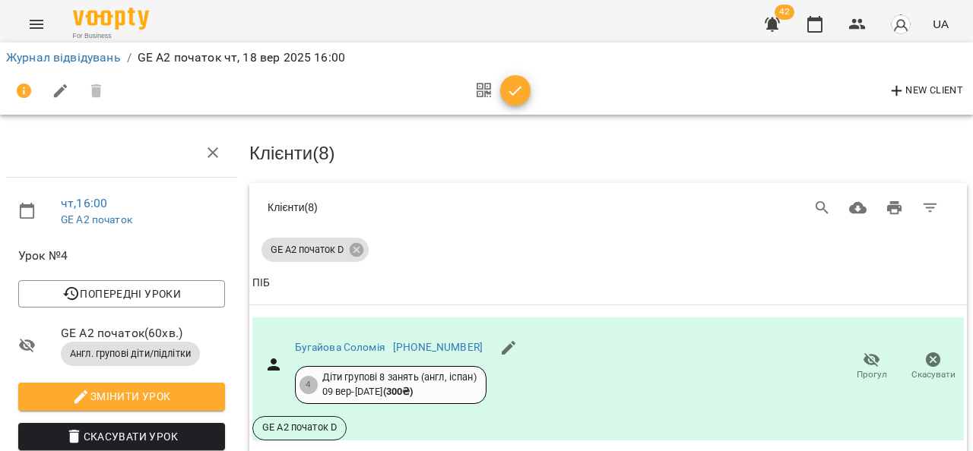
scroll to position [1028, 0]
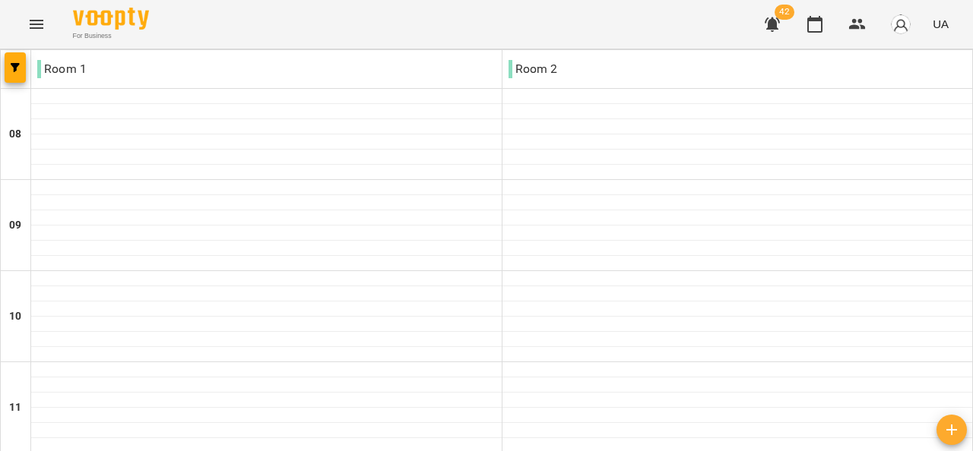
scroll to position [608, 0]
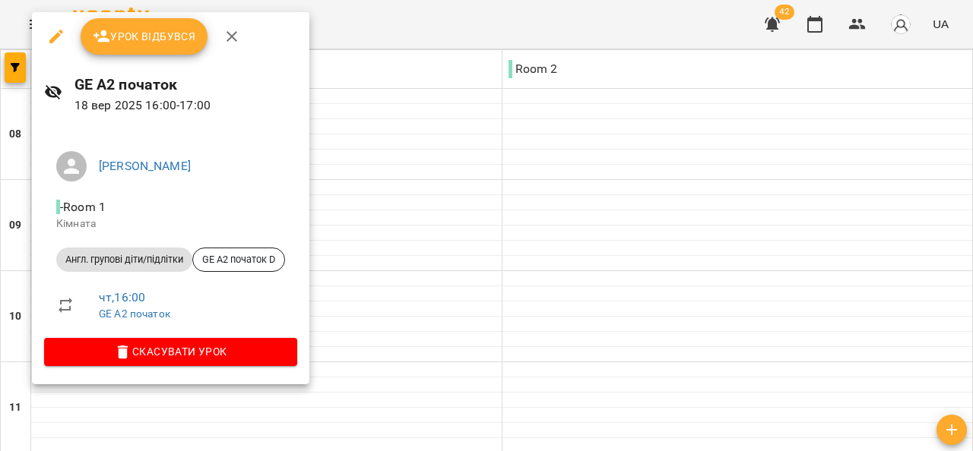
click at [154, 40] on span "Урок відбувся" at bounding box center [144, 36] width 103 height 18
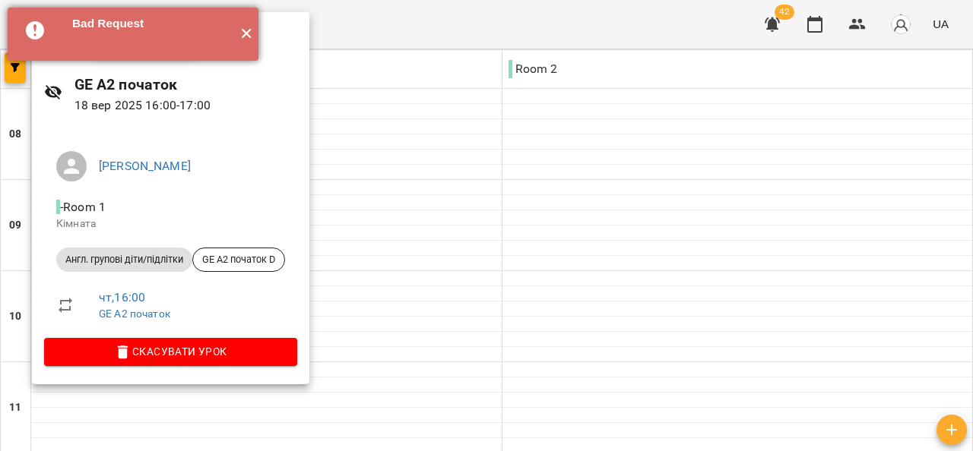
click at [247, 37] on button "✕" at bounding box center [245, 34] width 25 height 53
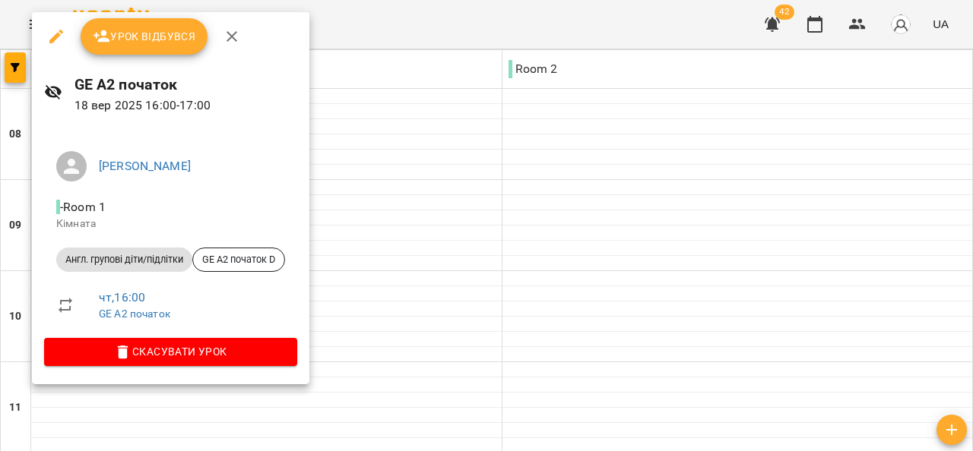
click at [524, 110] on div at bounding box center [486, 225] width 973 height 451
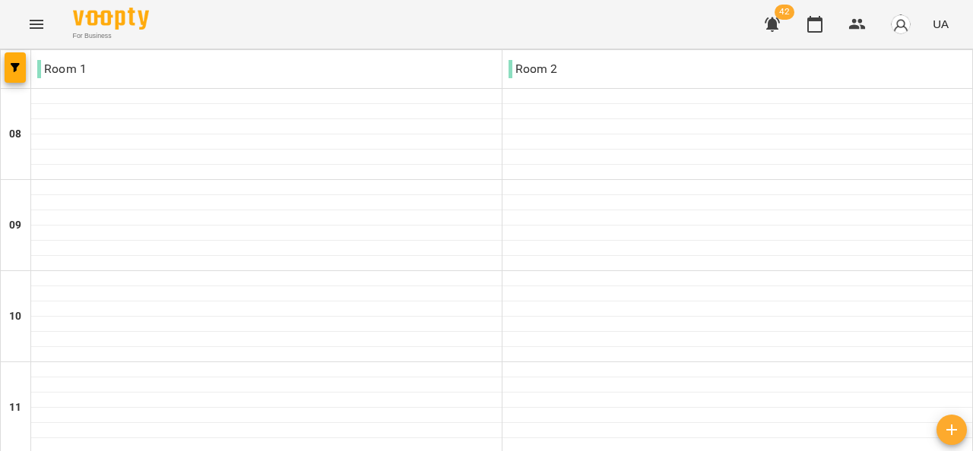
scroll to position [605, 0]
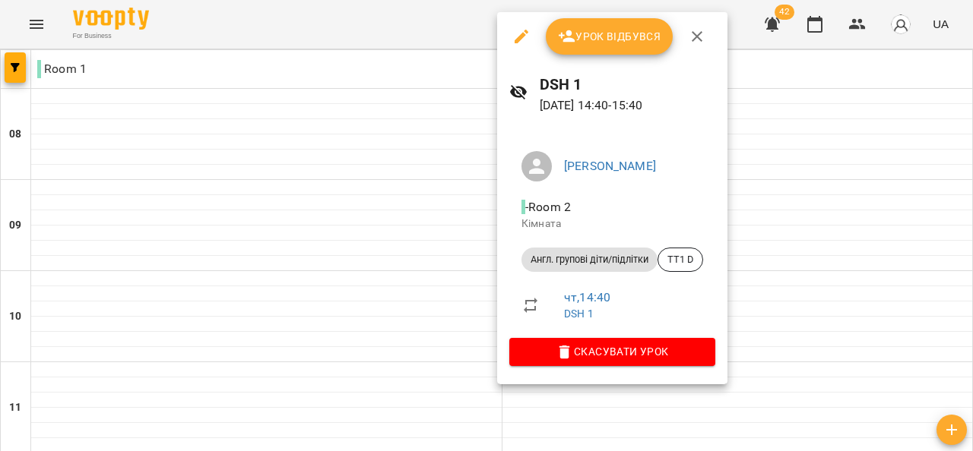
click at [617, 46] on button "Урок відбувся" at bounding box center [610, 36] width 128 height 36
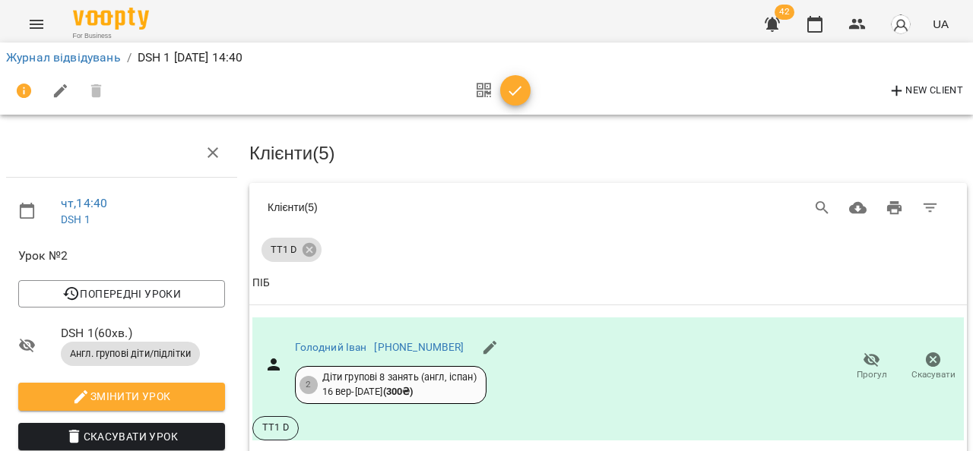
scroll to position [584, 0]
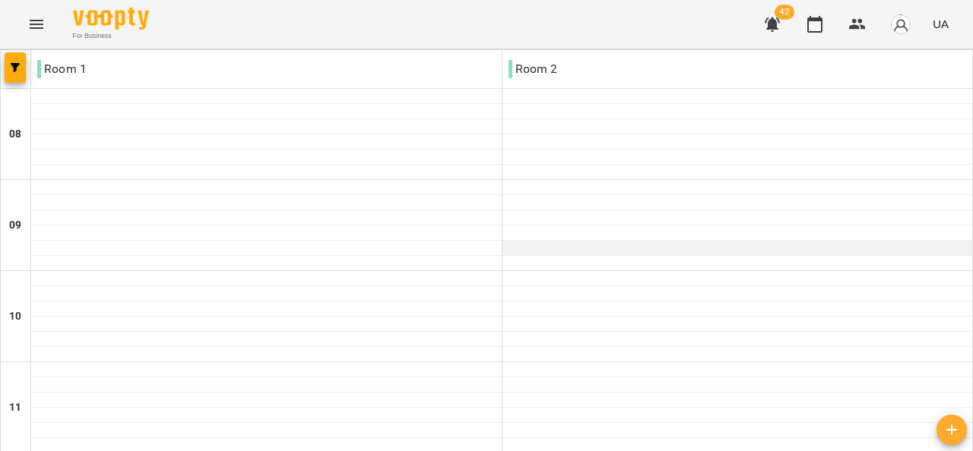
scroll to position [684, 0]
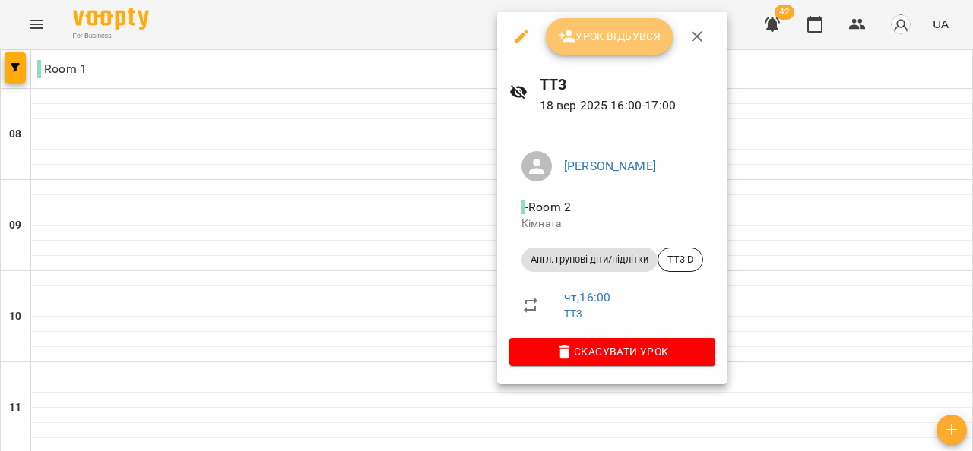
click at [592, 36] on span "Урок відбувся" at bounding box center [609, 36] width 103 height 18
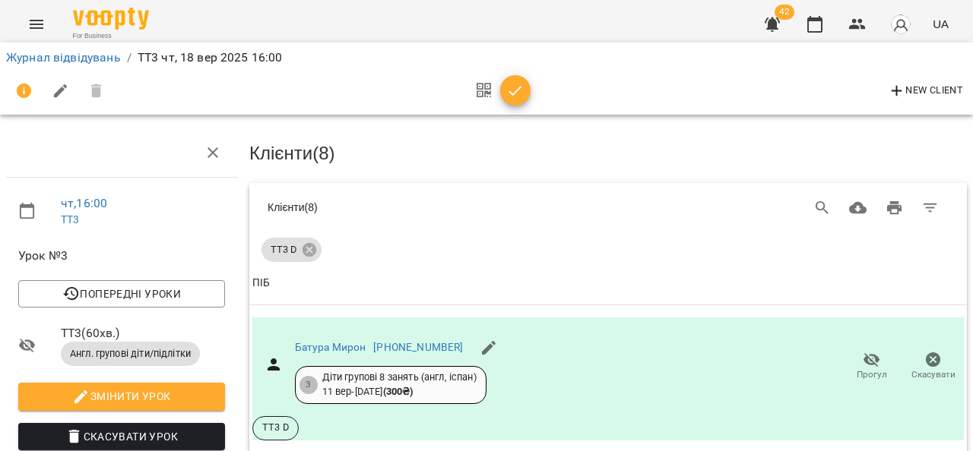
scroll to position [230, 0]
